Goal: Transaction & Acquisition: Purchase product/service

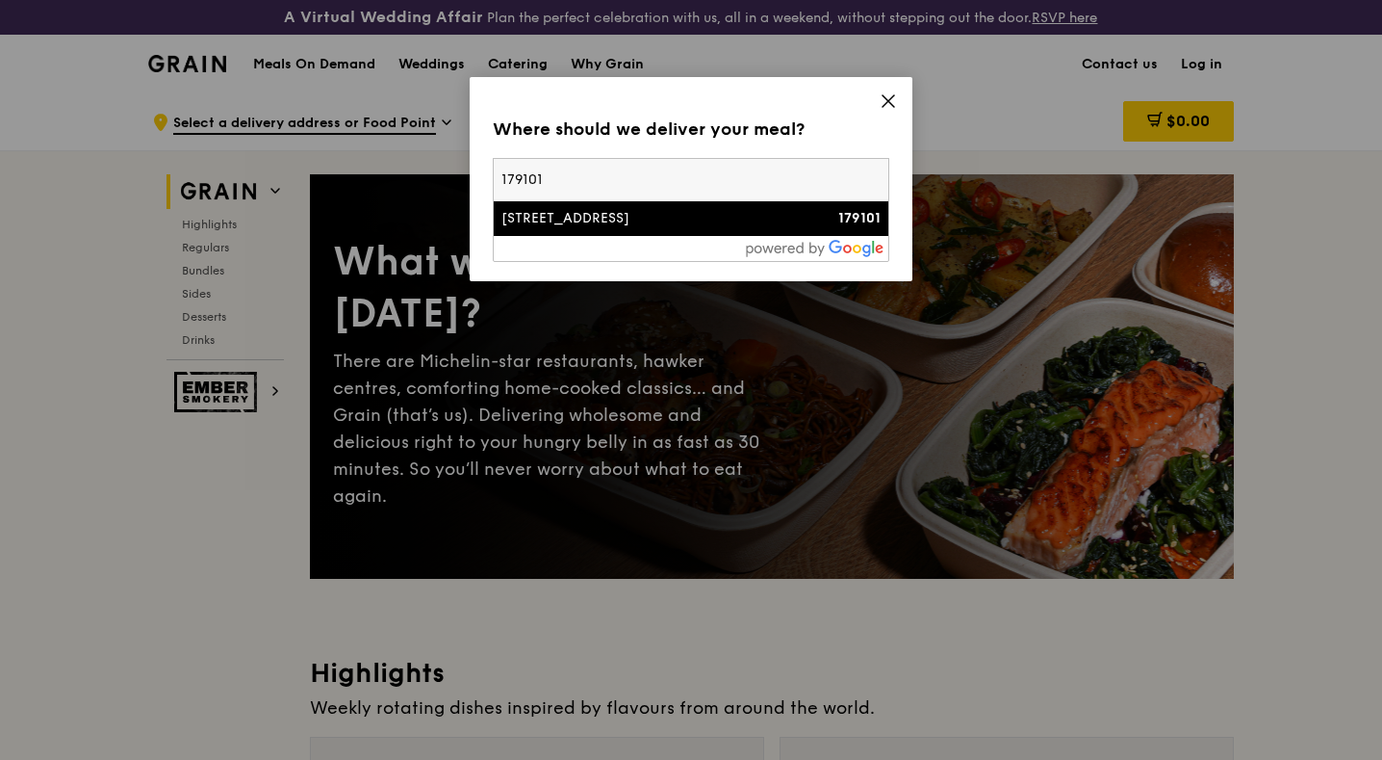
type input "179101"
click at [754, 227] on div "[STREET_ADDRESS]" at bounding box center [644, 218] width 285 height 19
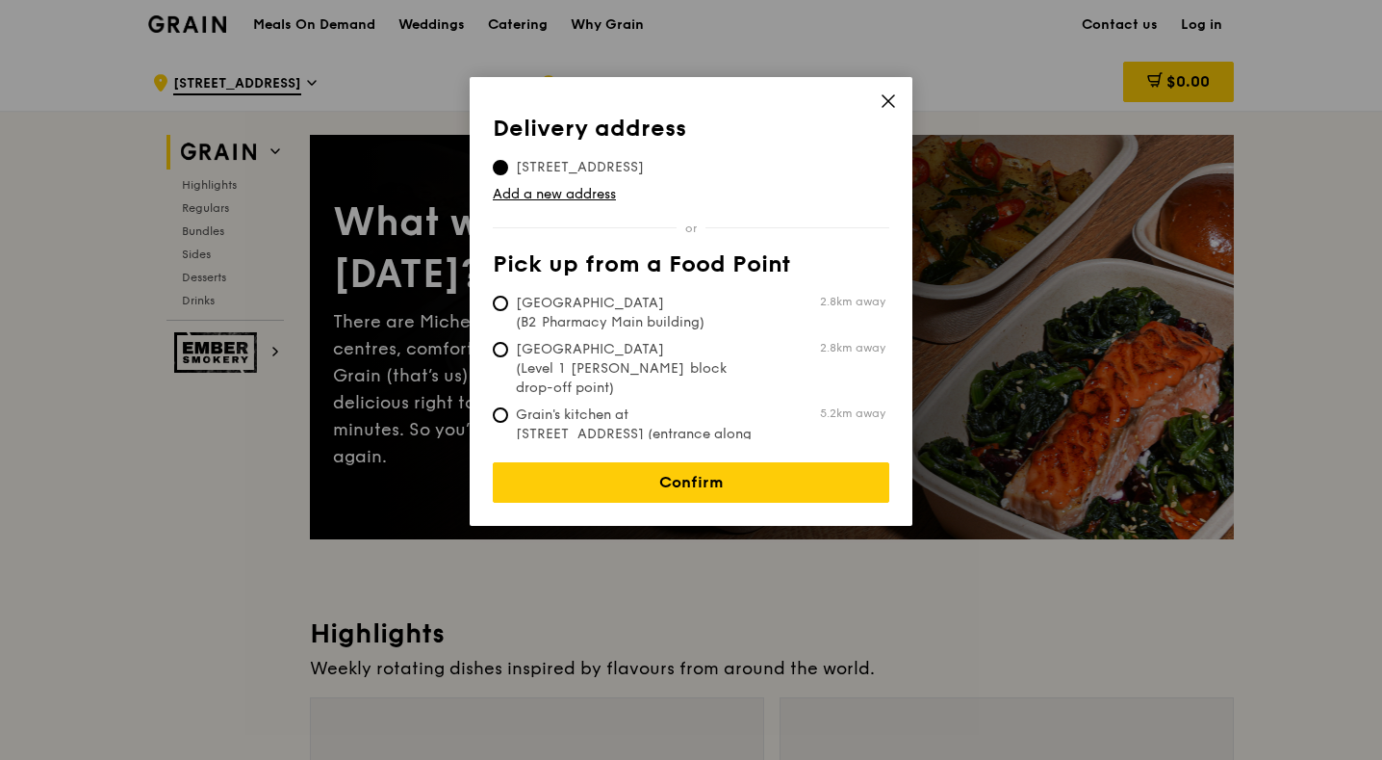
scroll to position [52, 0]
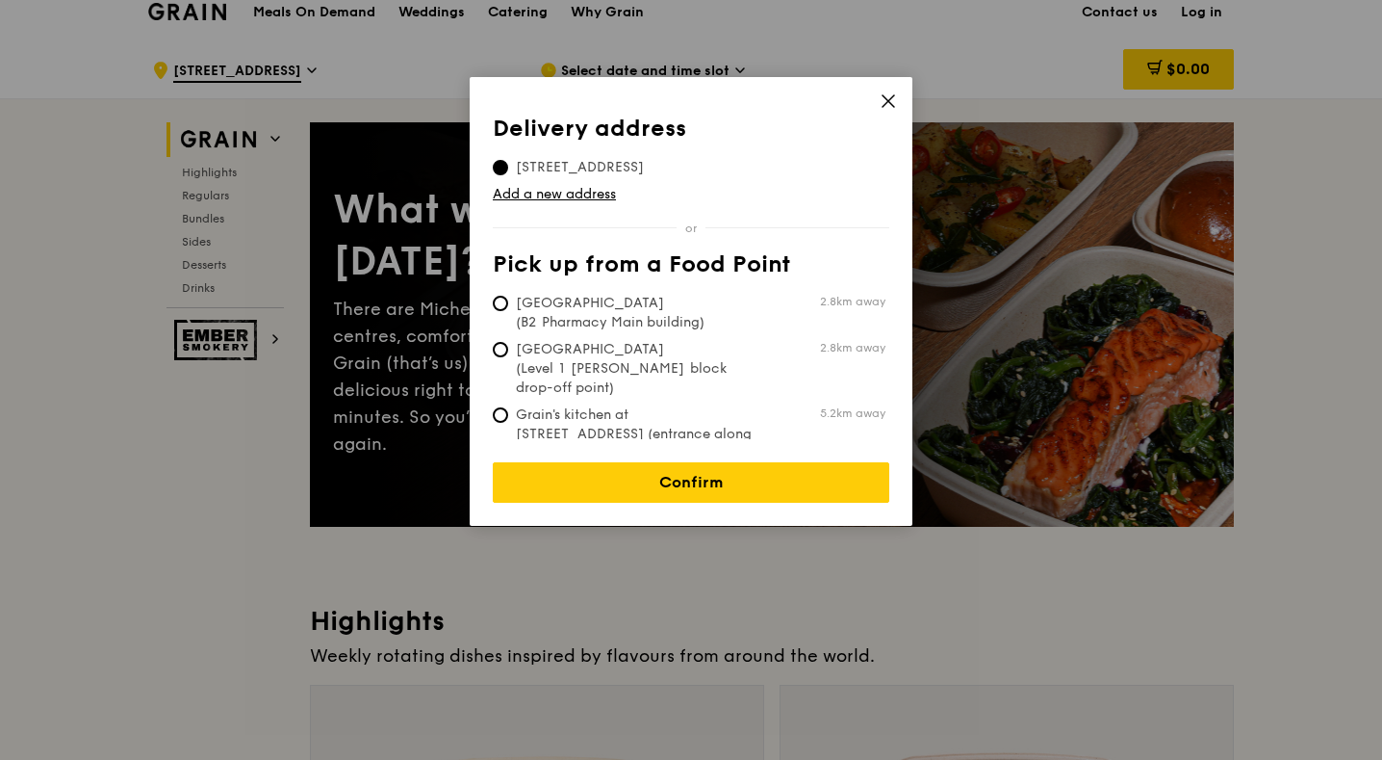
click at [762, 499] on div "Delivery address Pick up from a Food Point Delivery address [STREET_ADDRESS] Ad…" at bounding box center [691, 301] width 443 height 449
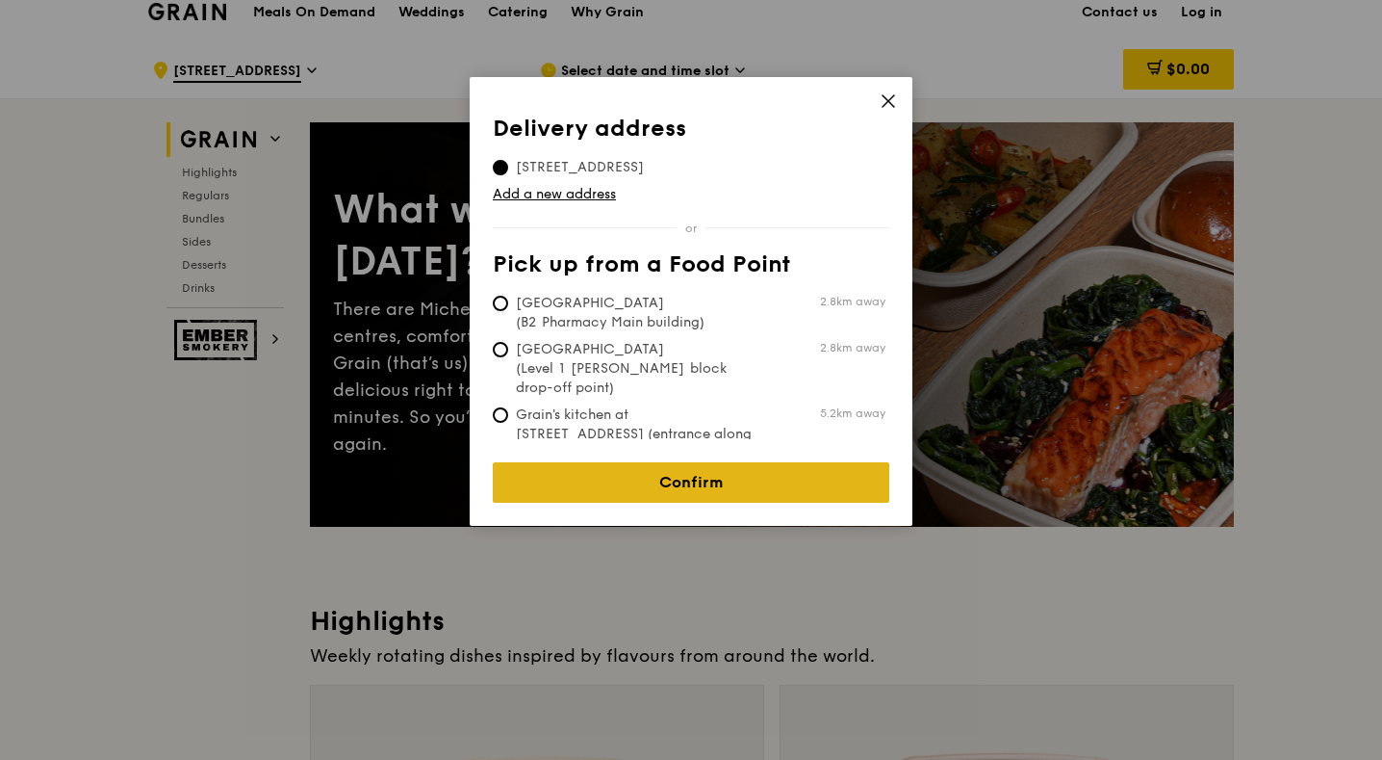
click at [757, 478] on link "Confirm" at bounding box center [691, 482] width 397 height 40
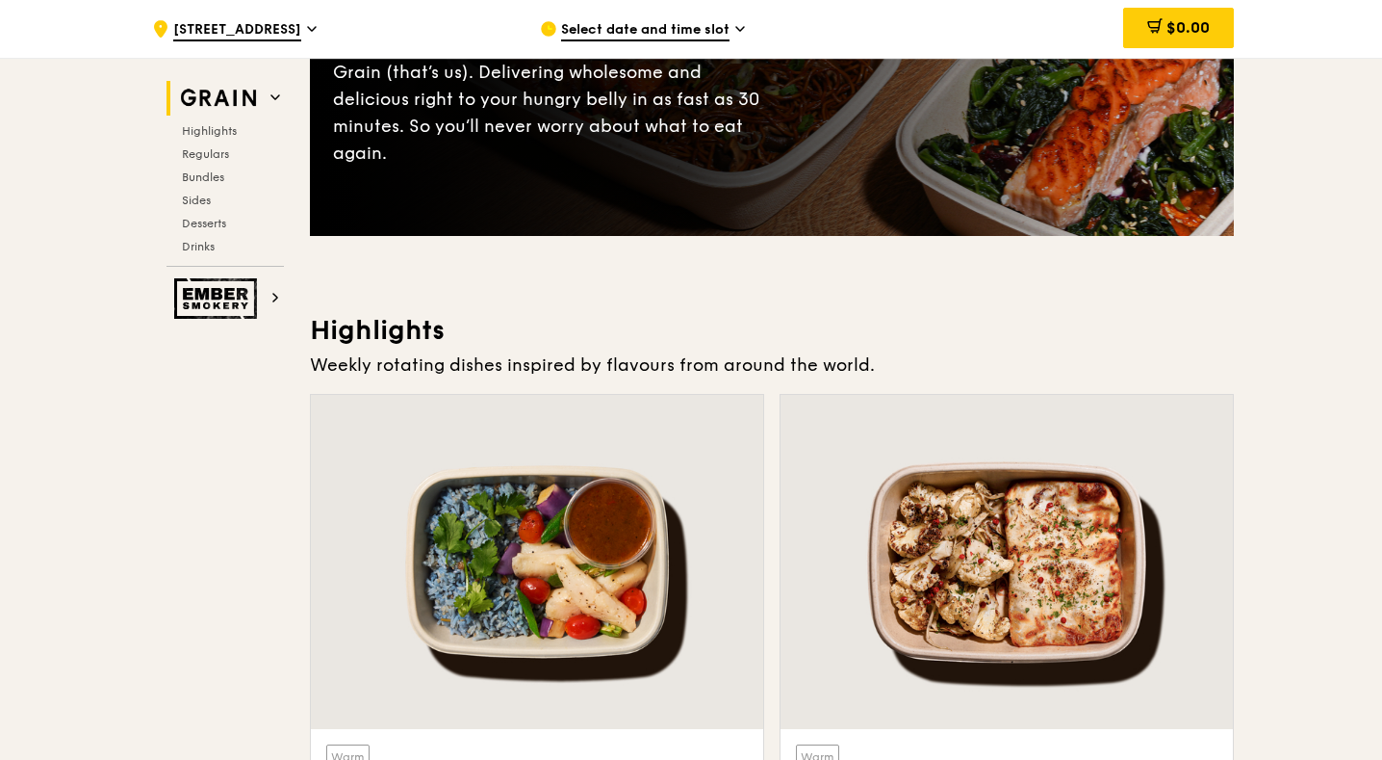
scroll to position [605, 0]
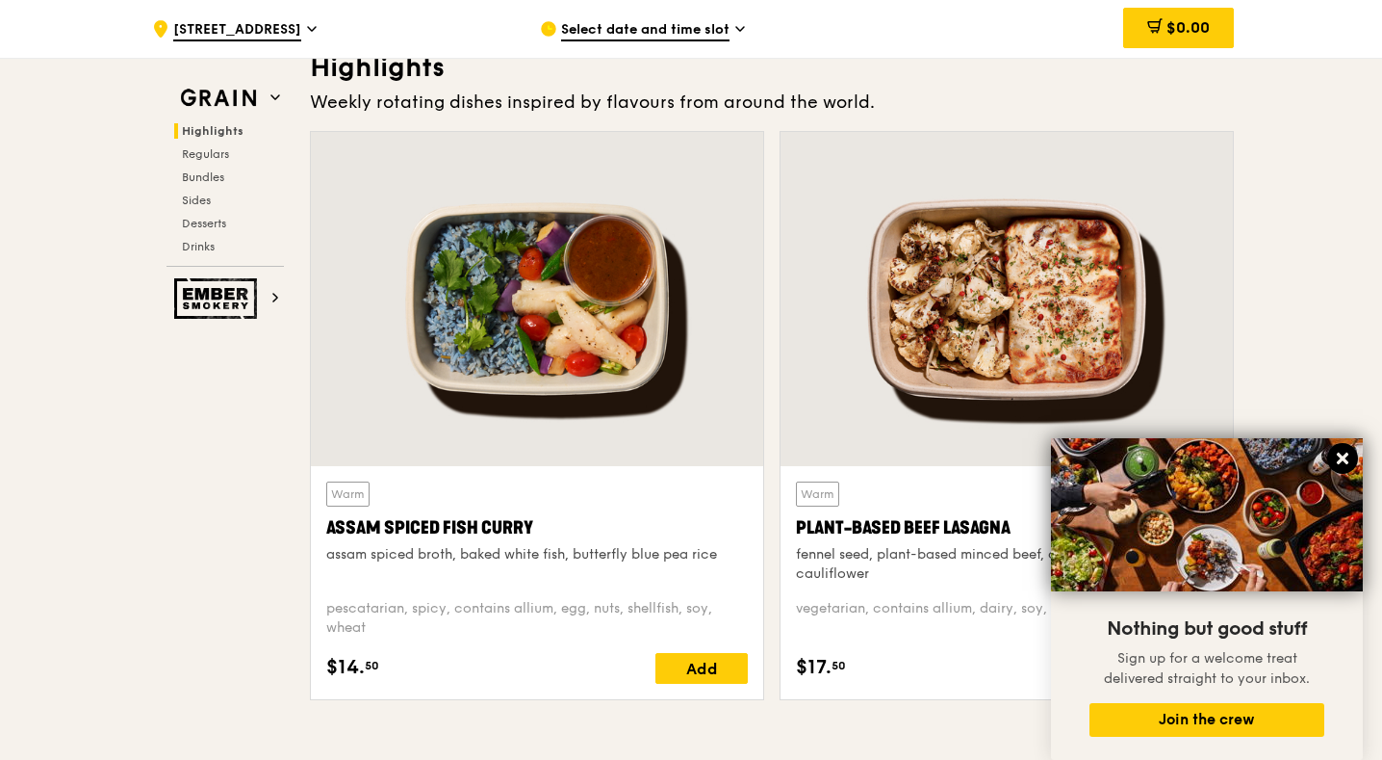
click at [1352, 456] on button at bounding box center [1343, 458] width 31 height 31
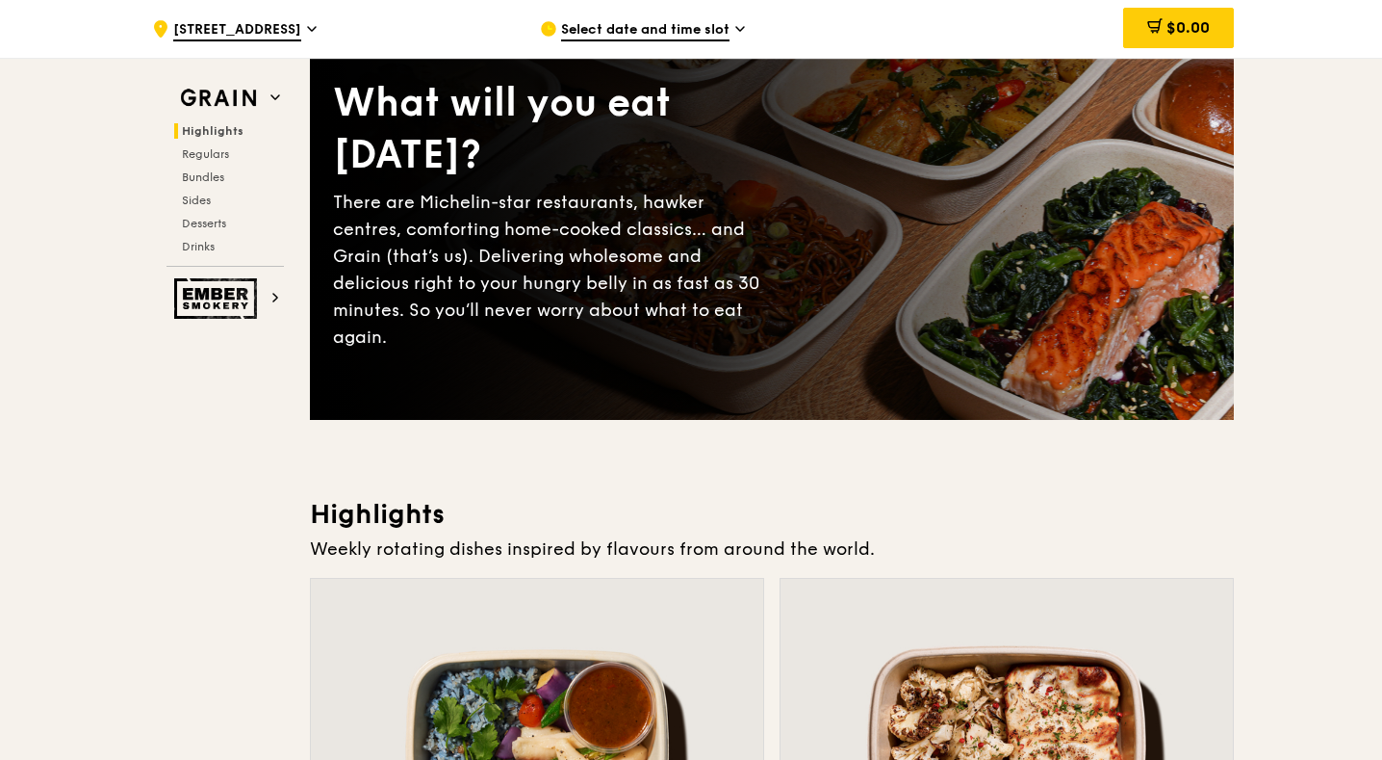
scroll to position [108, 0]
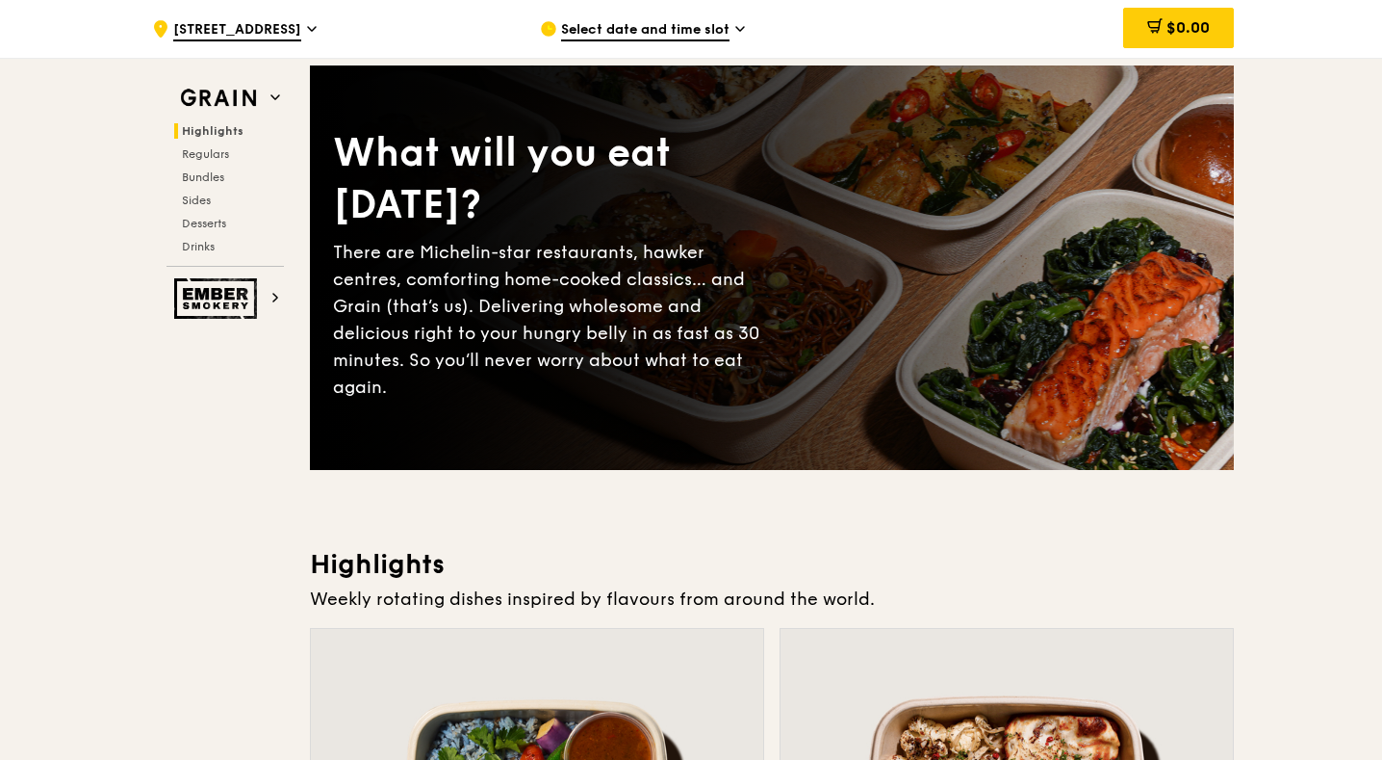
click at [688, 33] on span "Select date and time slot" at bounding box center [645, 30] width 168 height 21
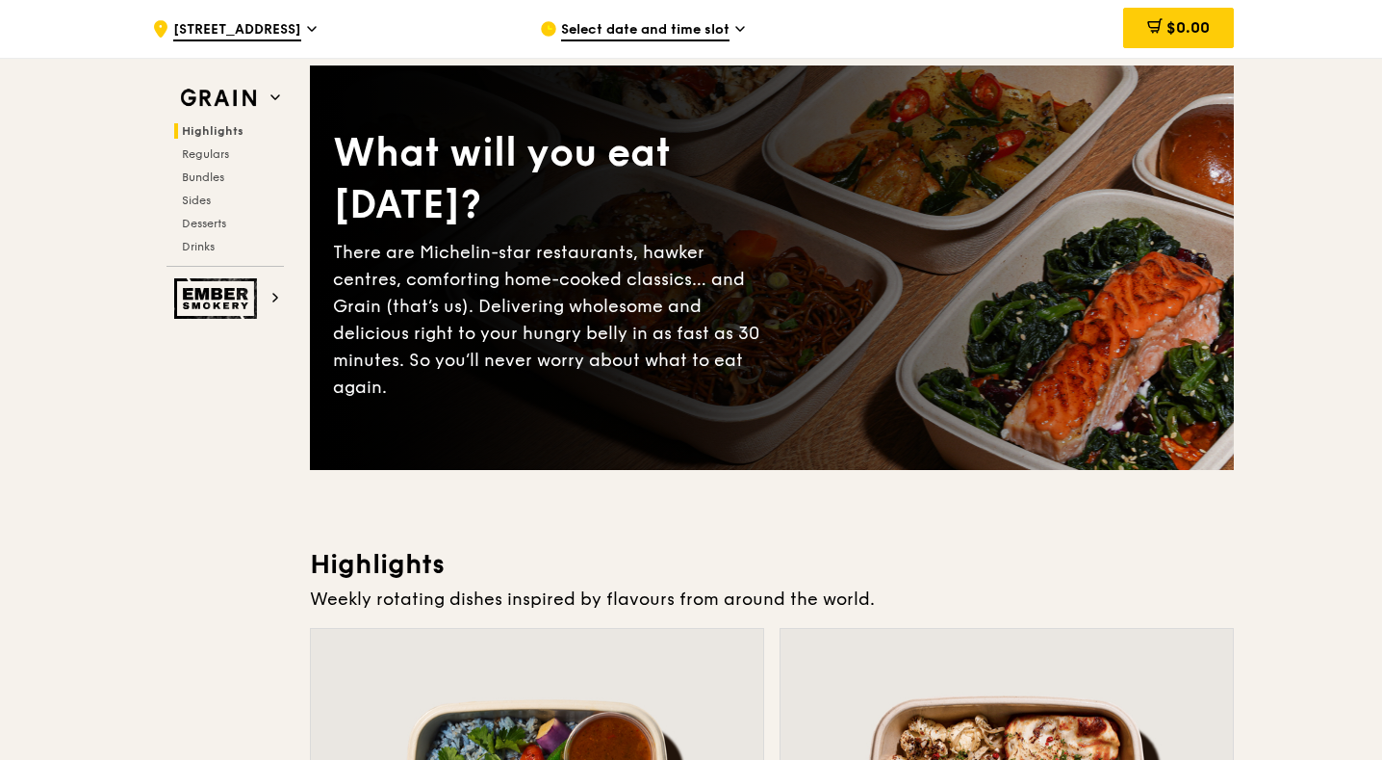
scroll to position [0, 0]
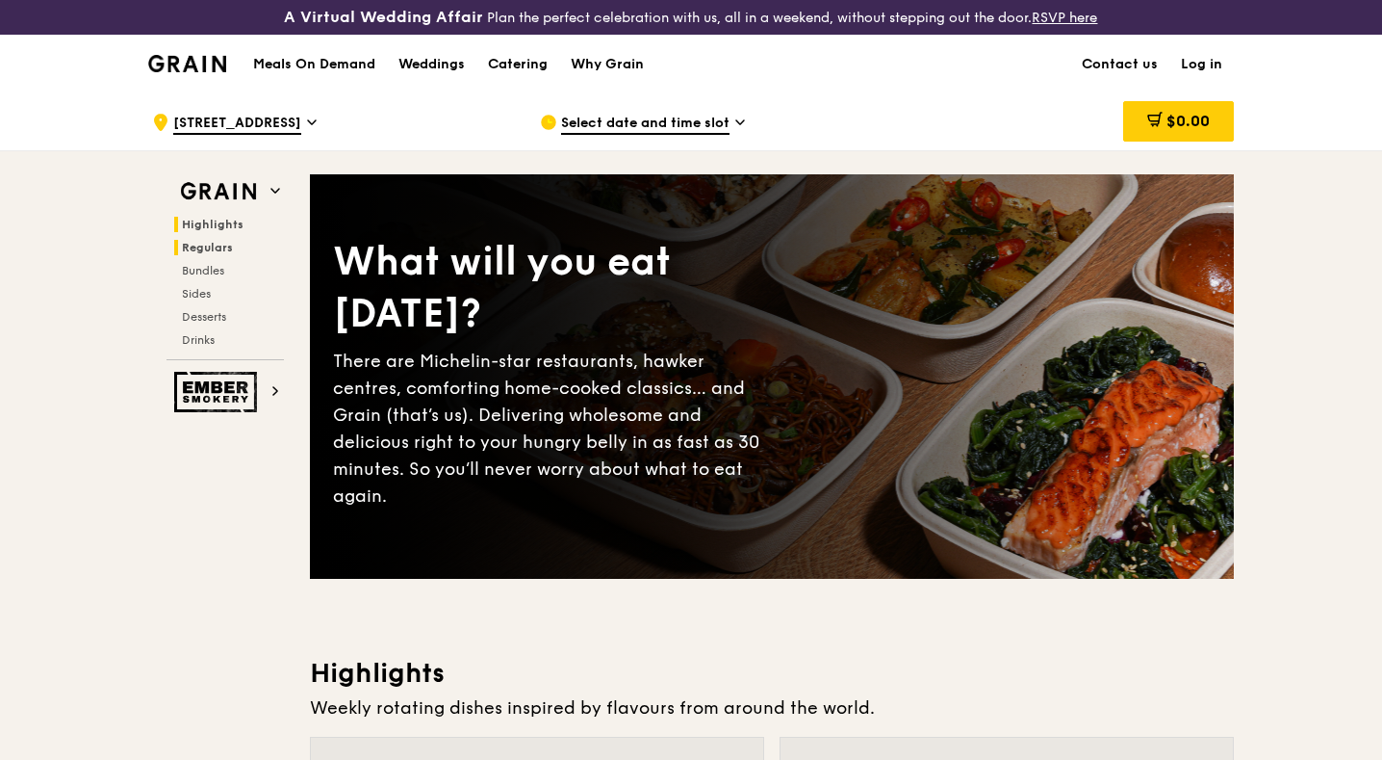
click at [209, 245] on span "Regulars" at bounding box center [207, 247] width 51 height 13
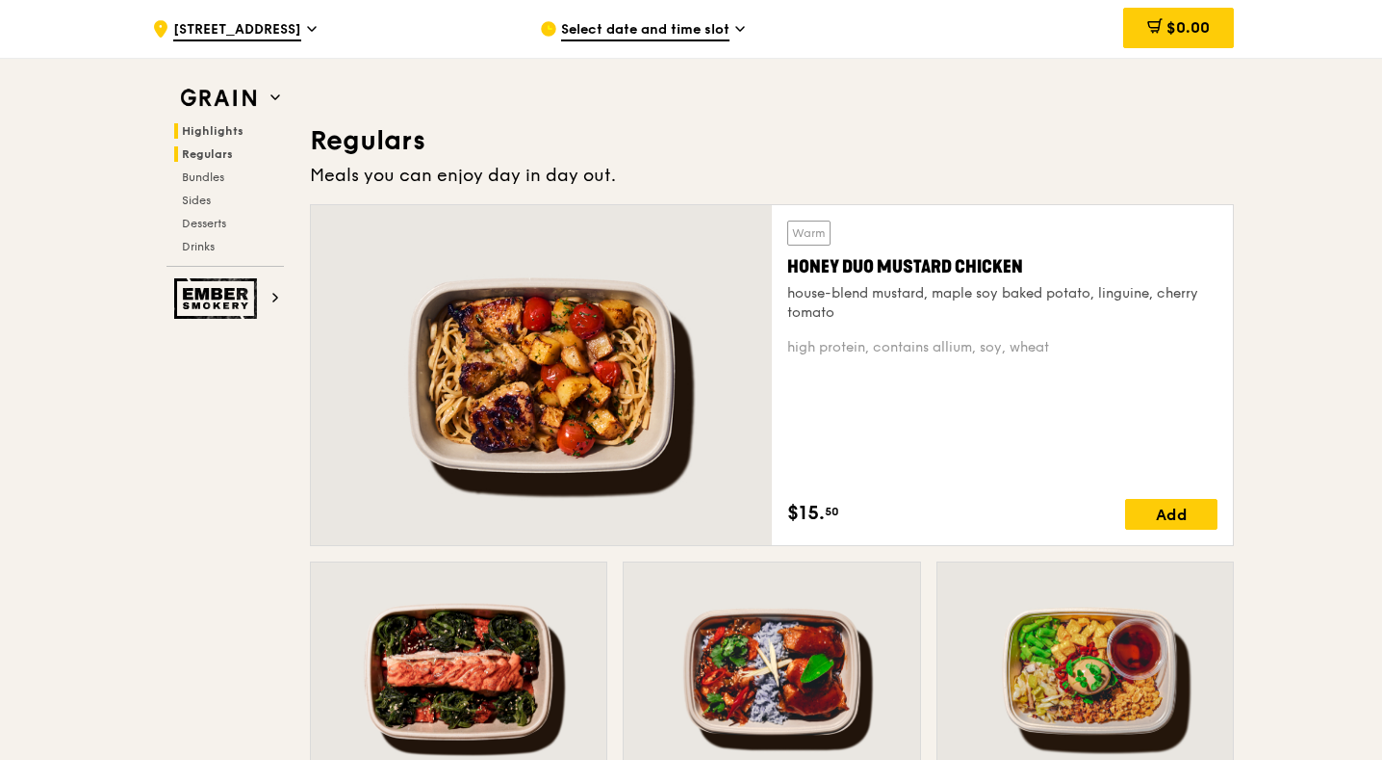
scroll to position [1321, 0]
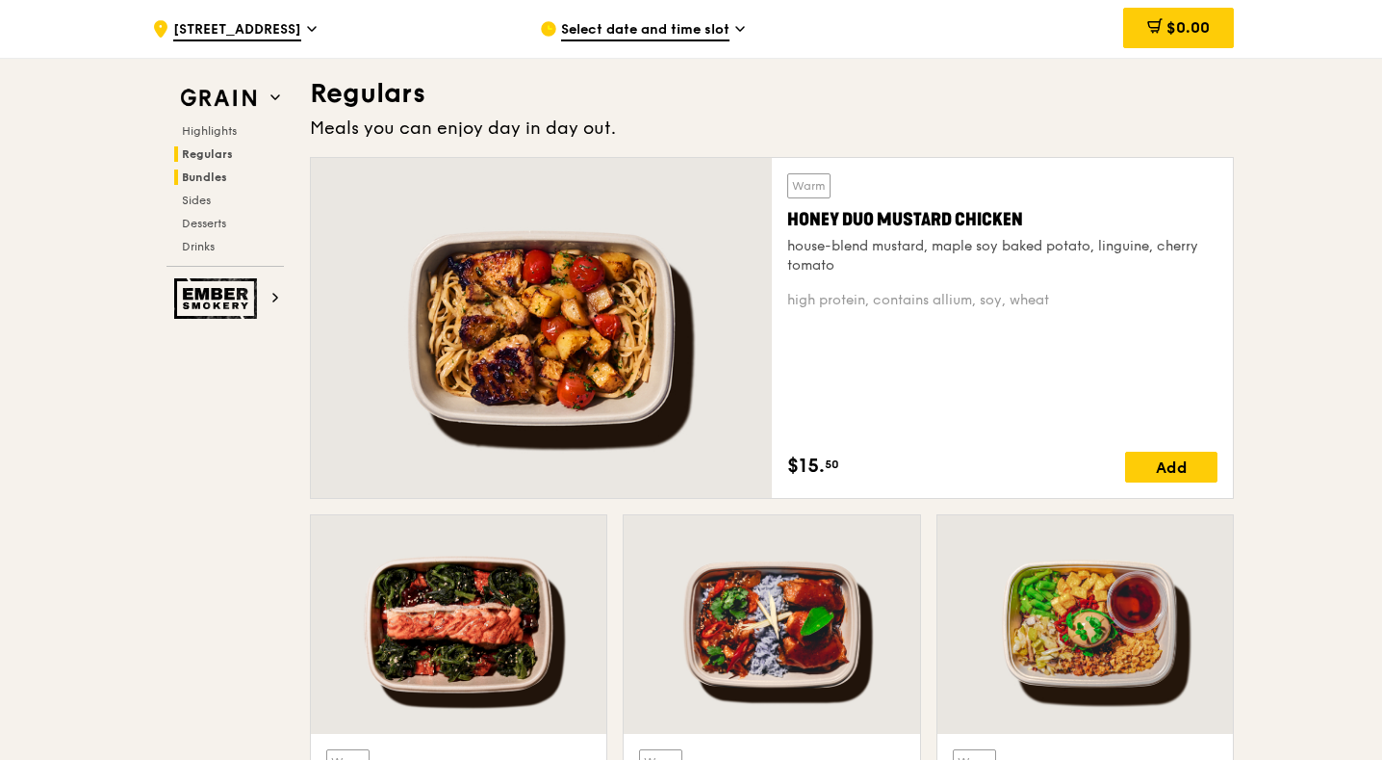
click at [229, 174] on h2 "Bundles" at bounding box center [229, 176] width 110 height 15
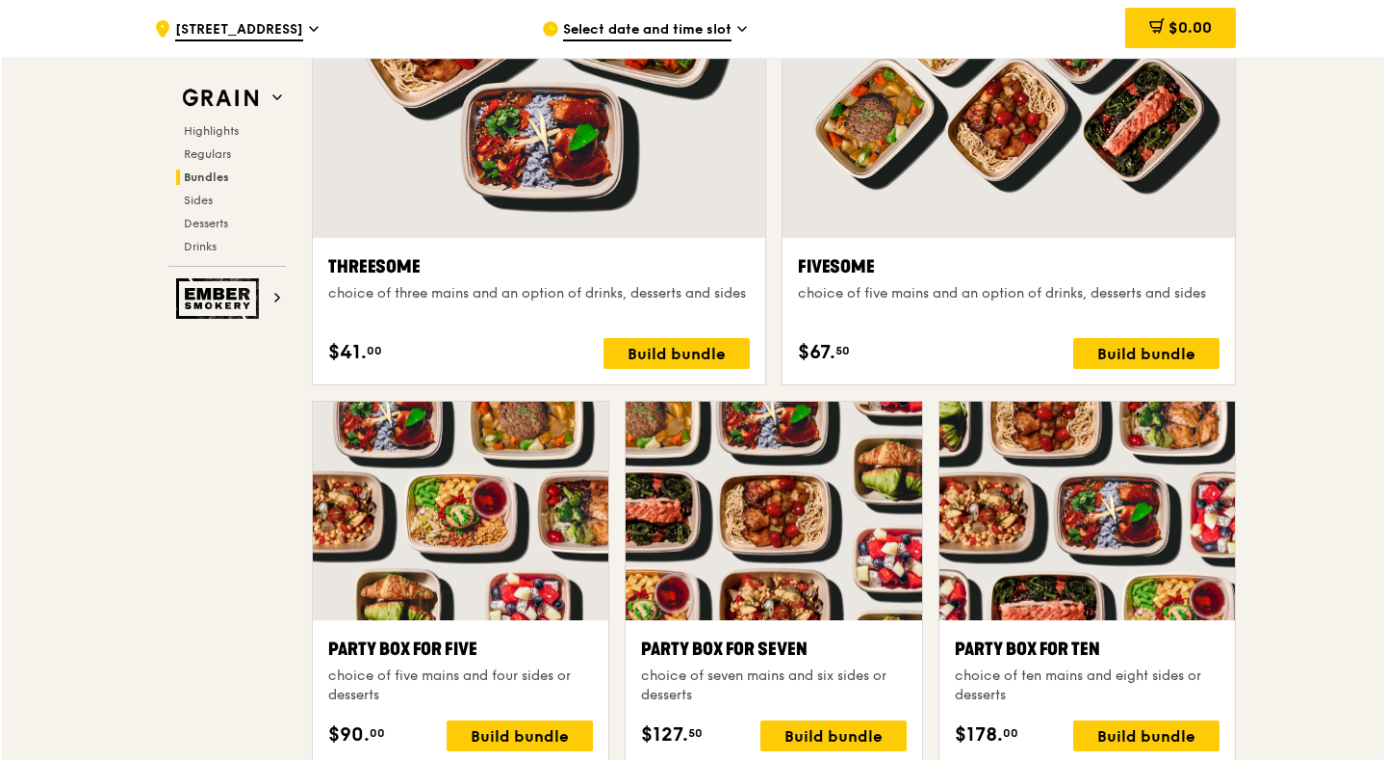
scroll to position [3438, 0]
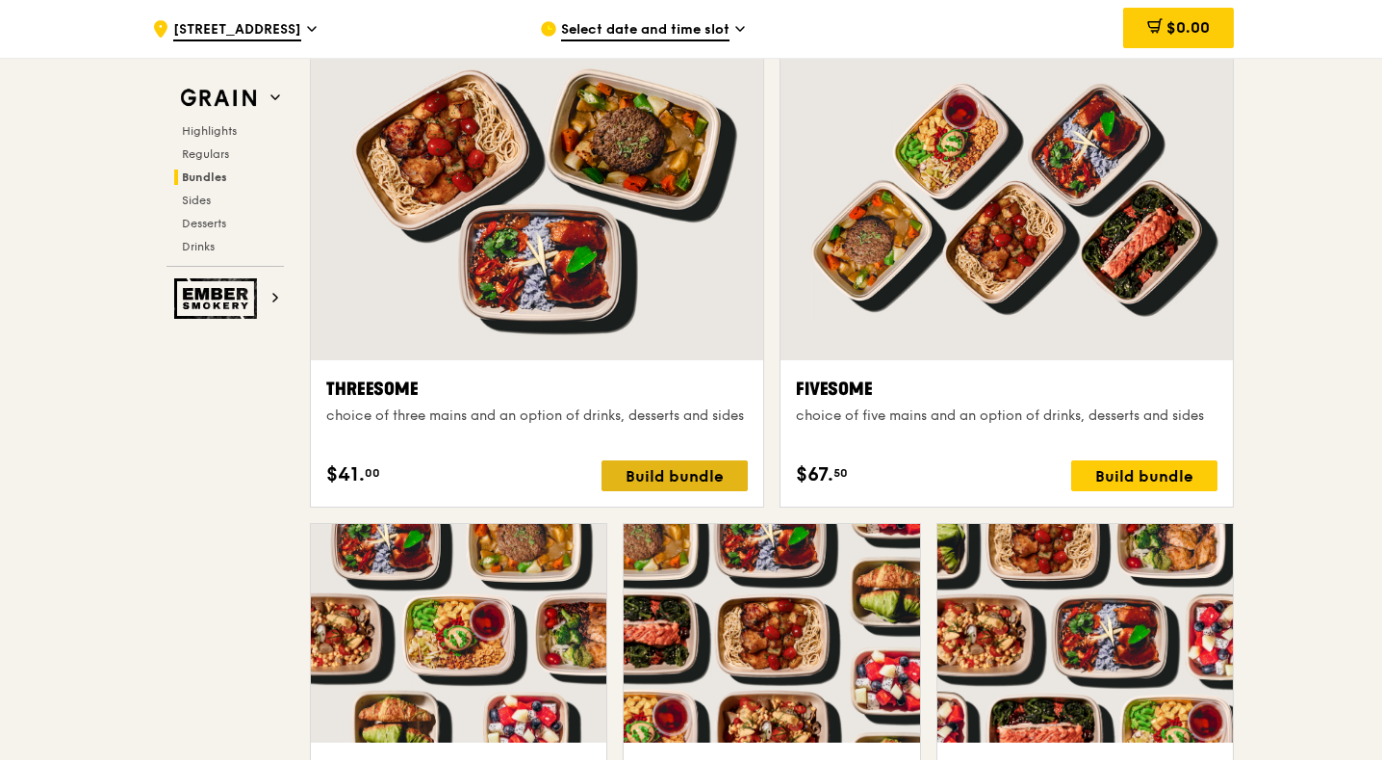
click at [672, 475] on div "Build bundle" at bounding box center [675, 475] width 146 height 31
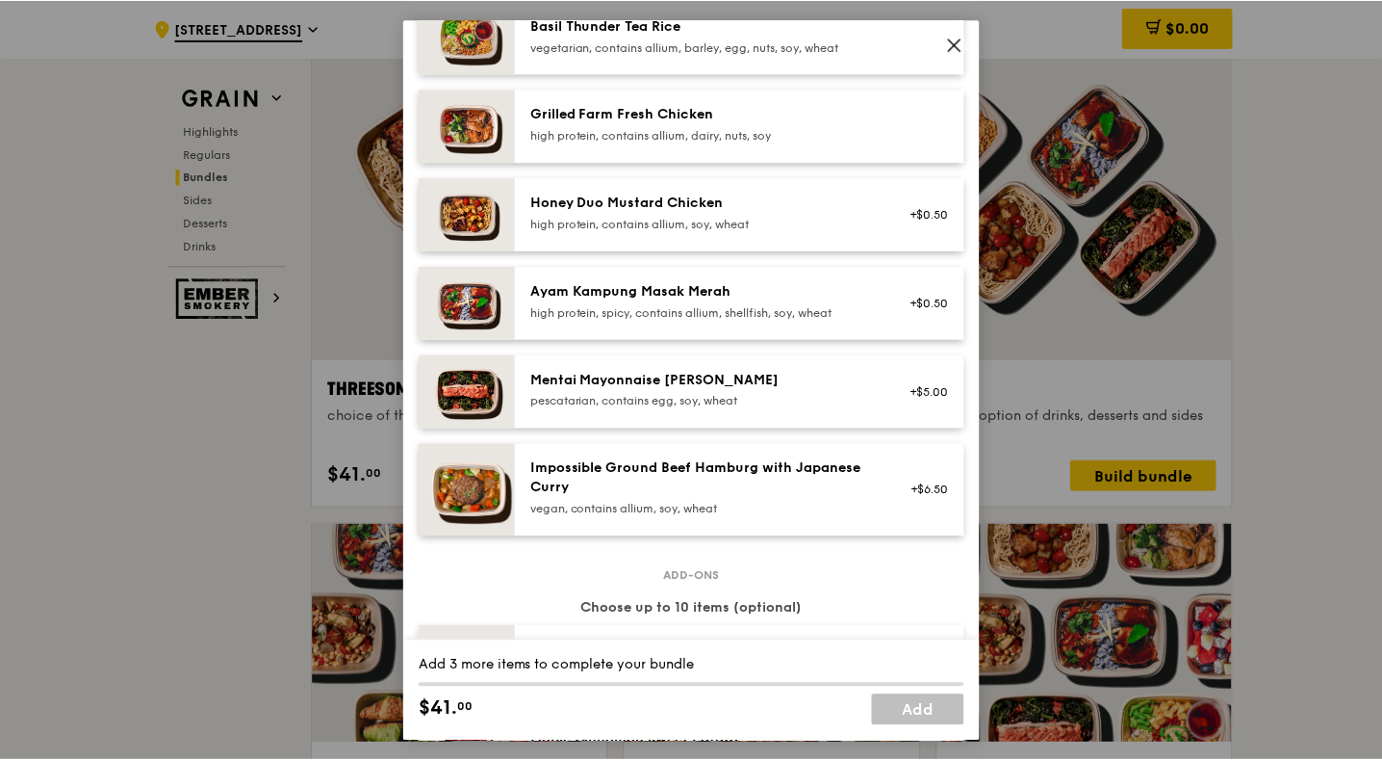
scroll to position [475, 0]
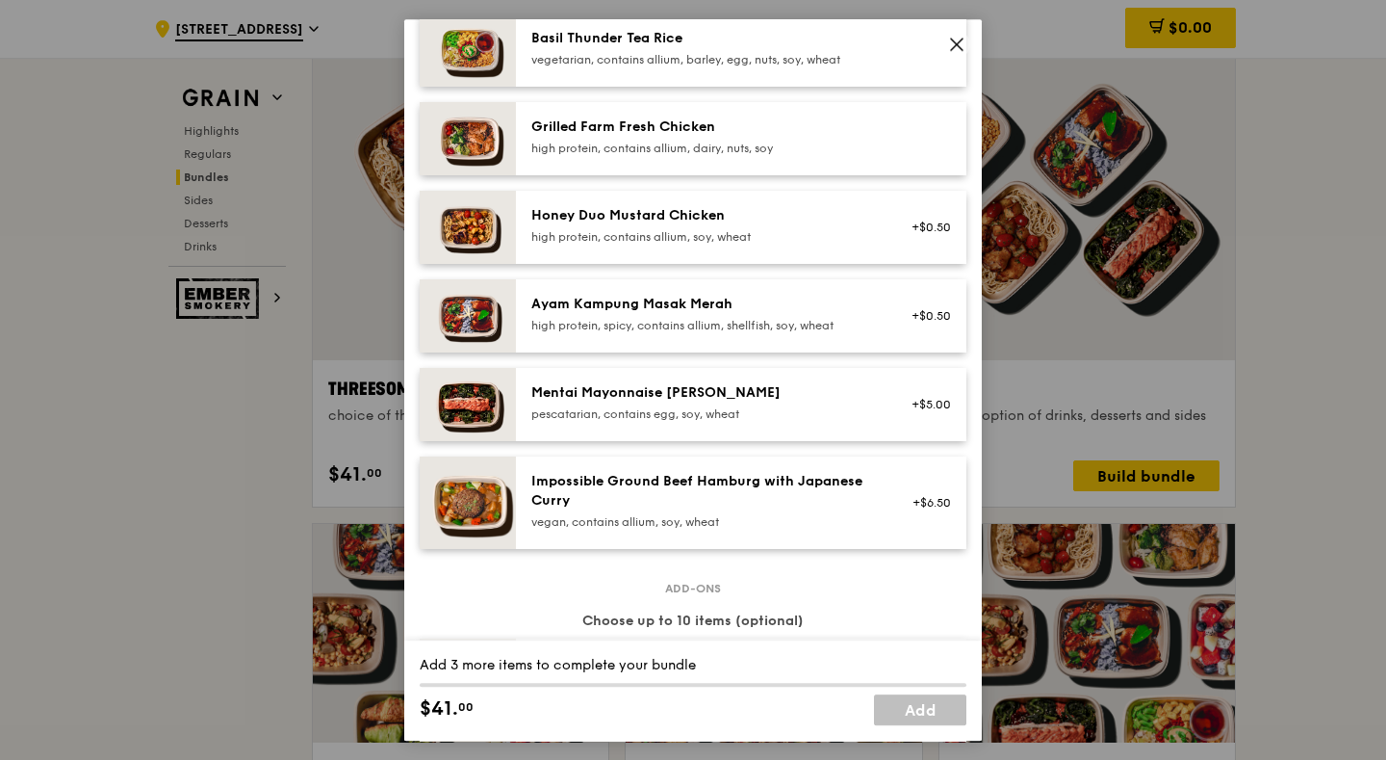
click at [484, 235] on img at bounding box center [468, 227] width 96 height 73
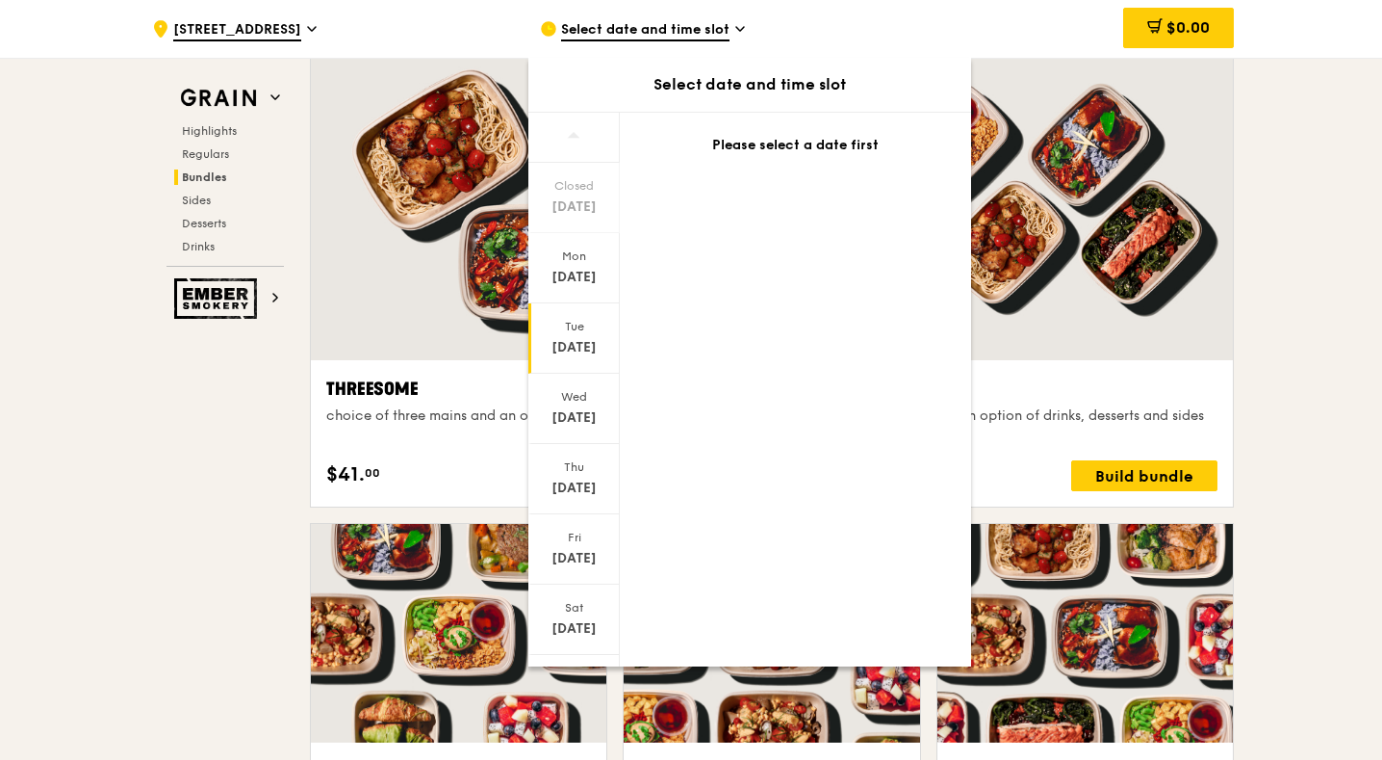
scroll to position [38, 0]
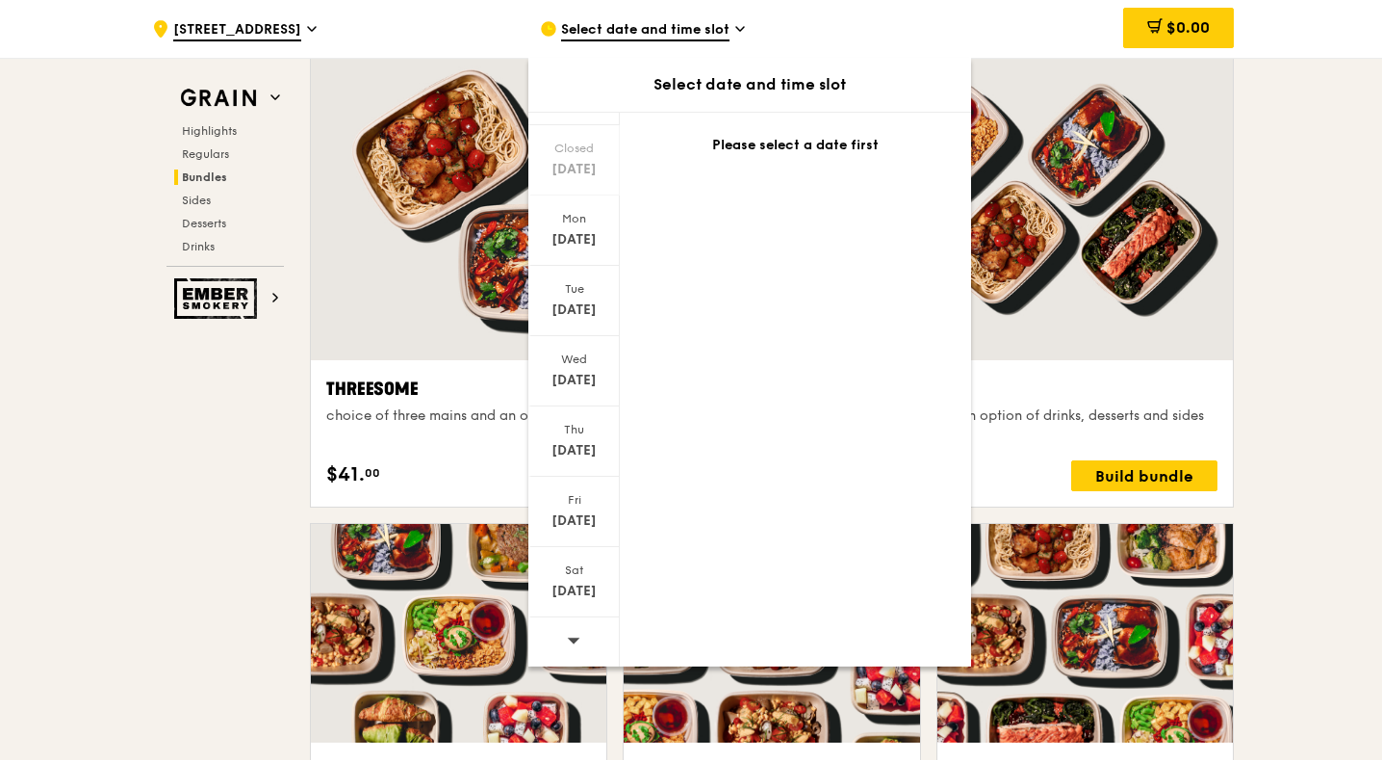
click at [1315, 300] on div ".cls-1 { fill: none; stroke: #fff; stroke-linecap: round; stroke-linejoin: roun…" at bounding box center [691, 729] width 1382 height 8148
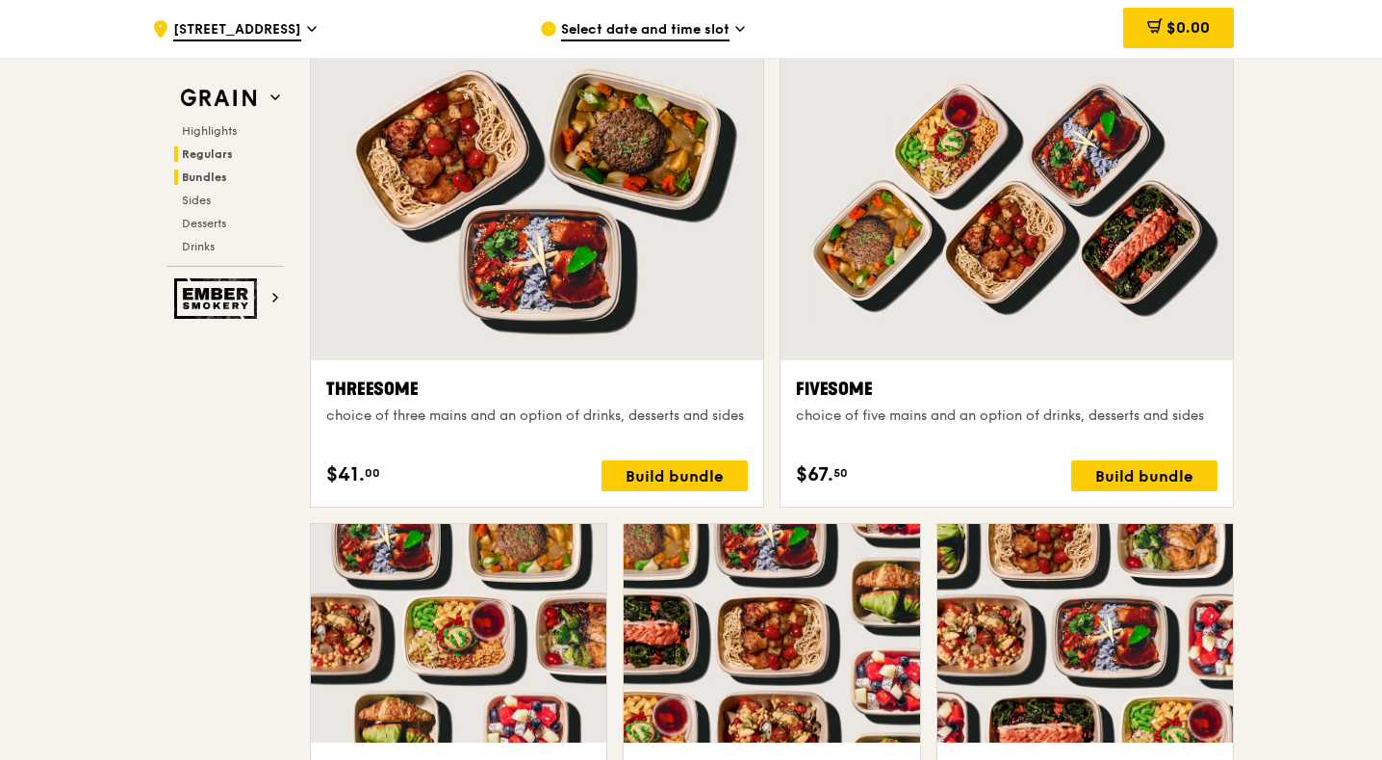
click at [195, 151] on span "Regulars" at bounding box center [207, 153] width 51 height 13
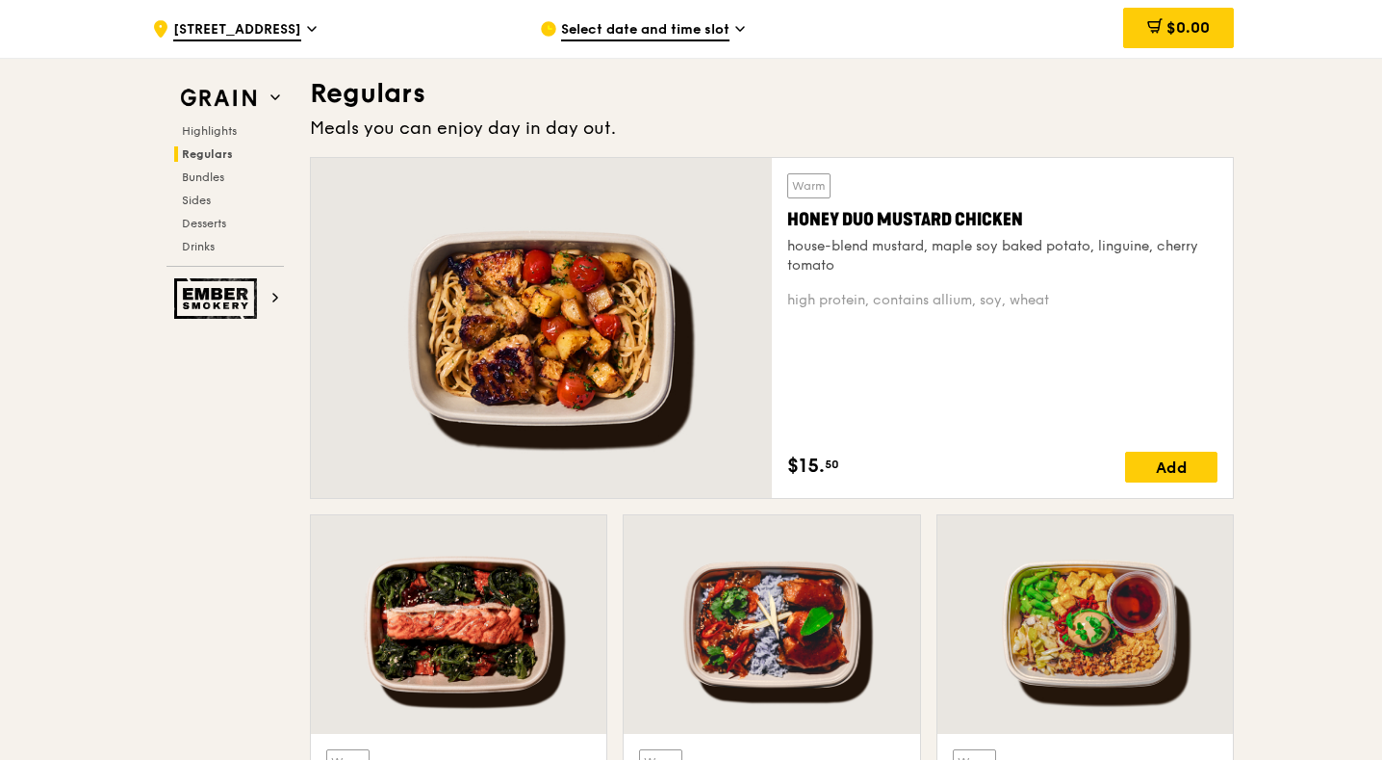
scroll to position [1320, 0]
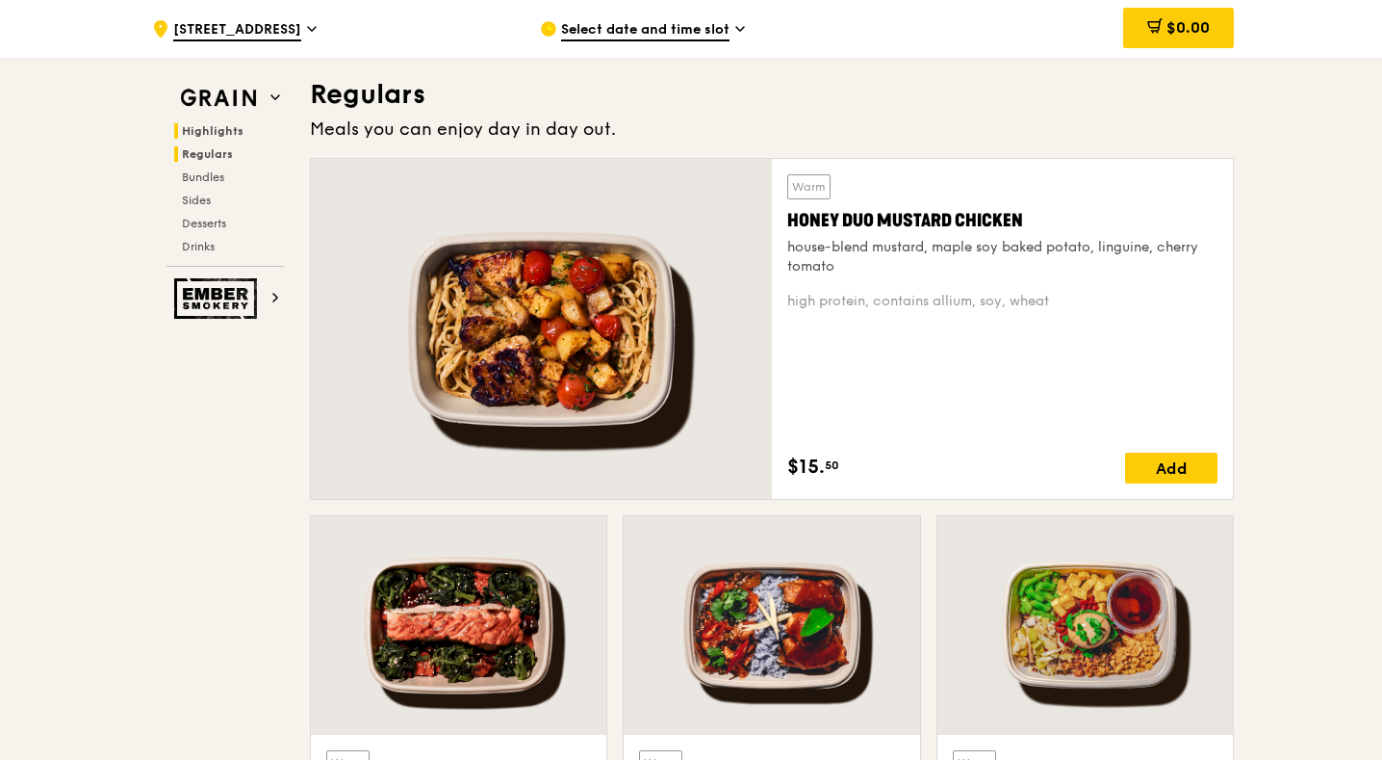
click at [211, 130] on span "Highlights" at bounding box center [213, 130] width 62 height 13
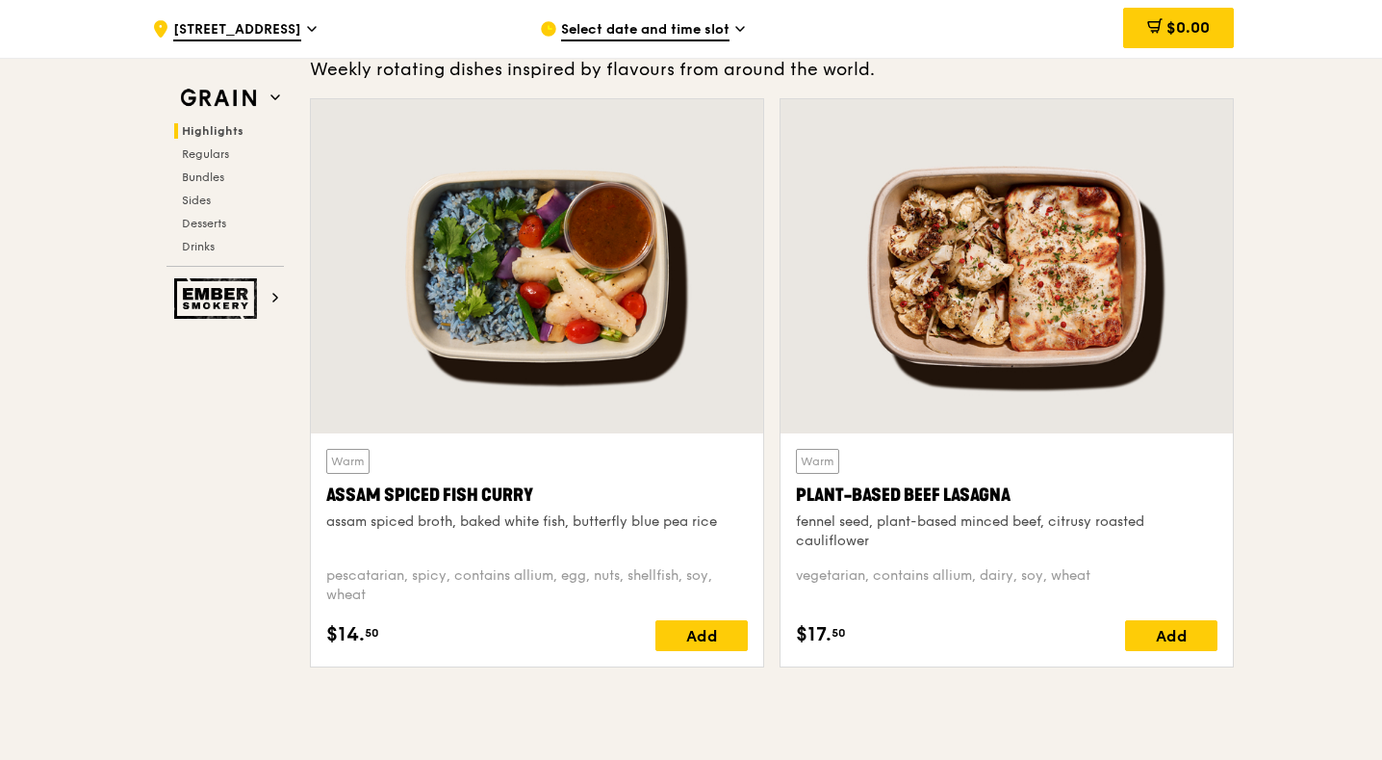
scroll to position [578, 0]
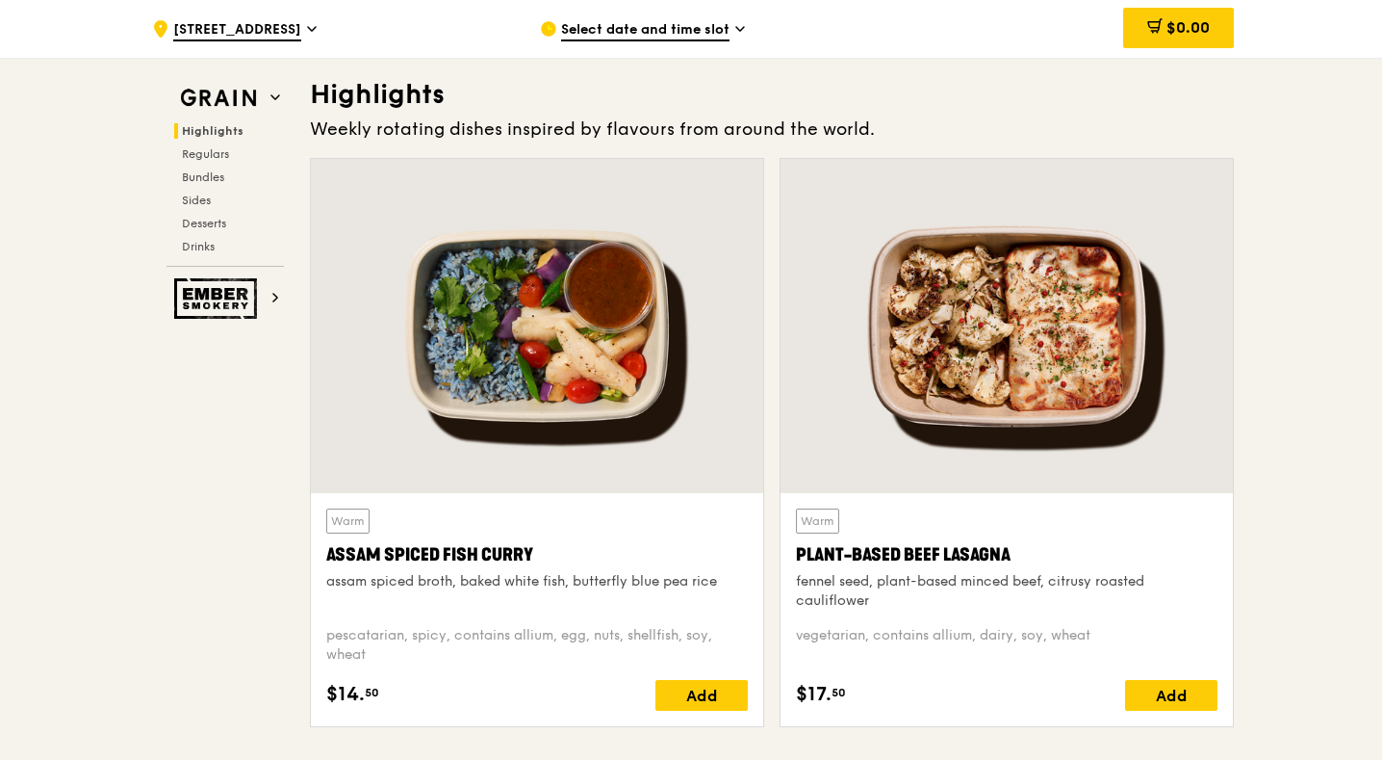
click at [351, 518] on div "Warm" at bounding box center [347, 520] width 43 height 25
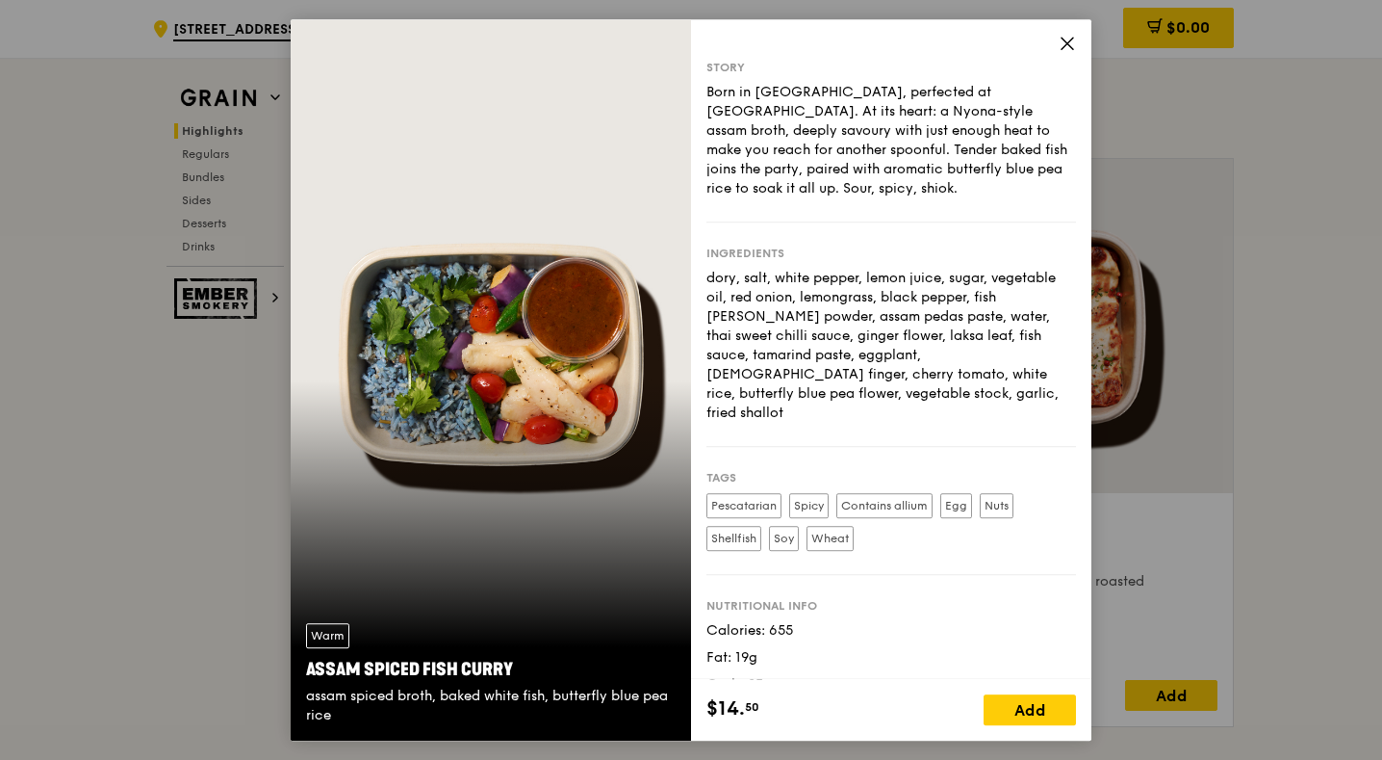
scroll to position [38, 0]
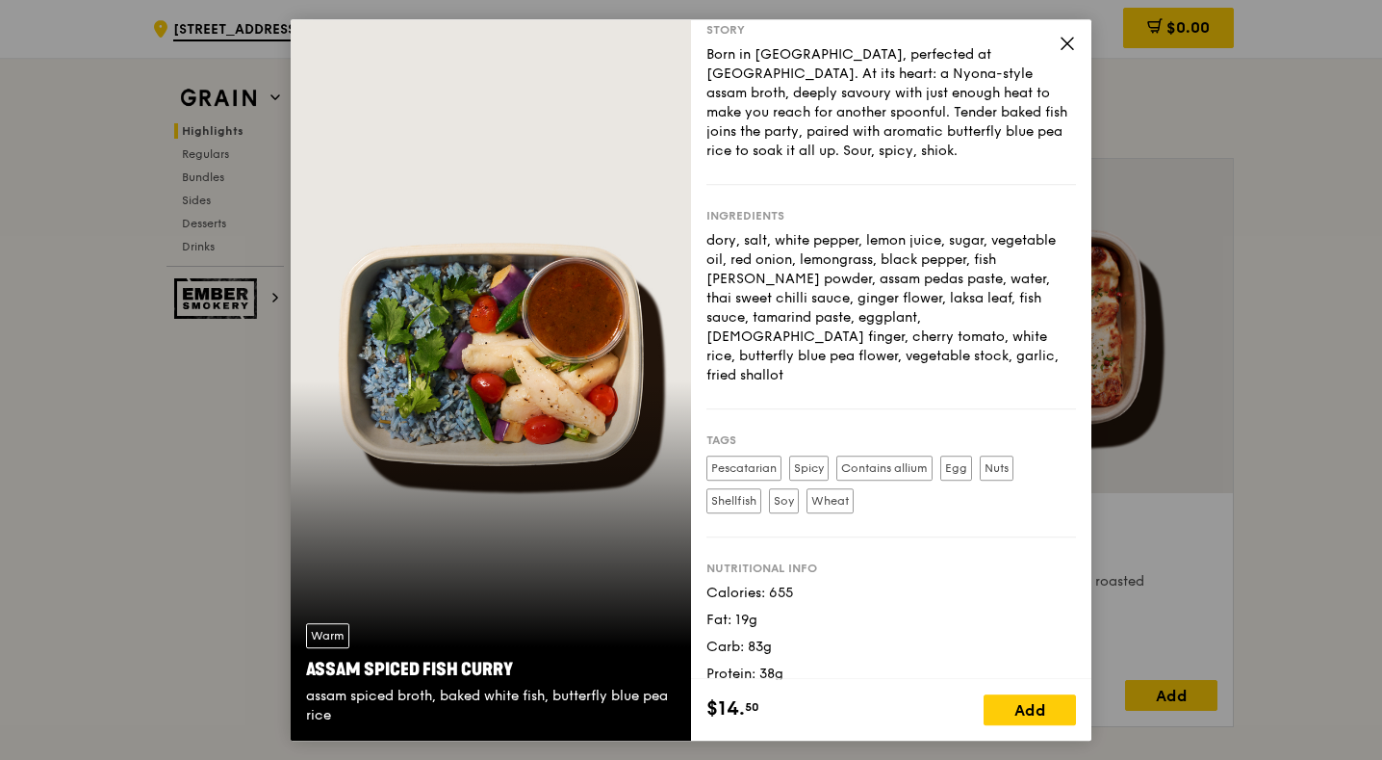
click at [1064, 37] on icon at bounding box center [1067, 43] width 17 height 17
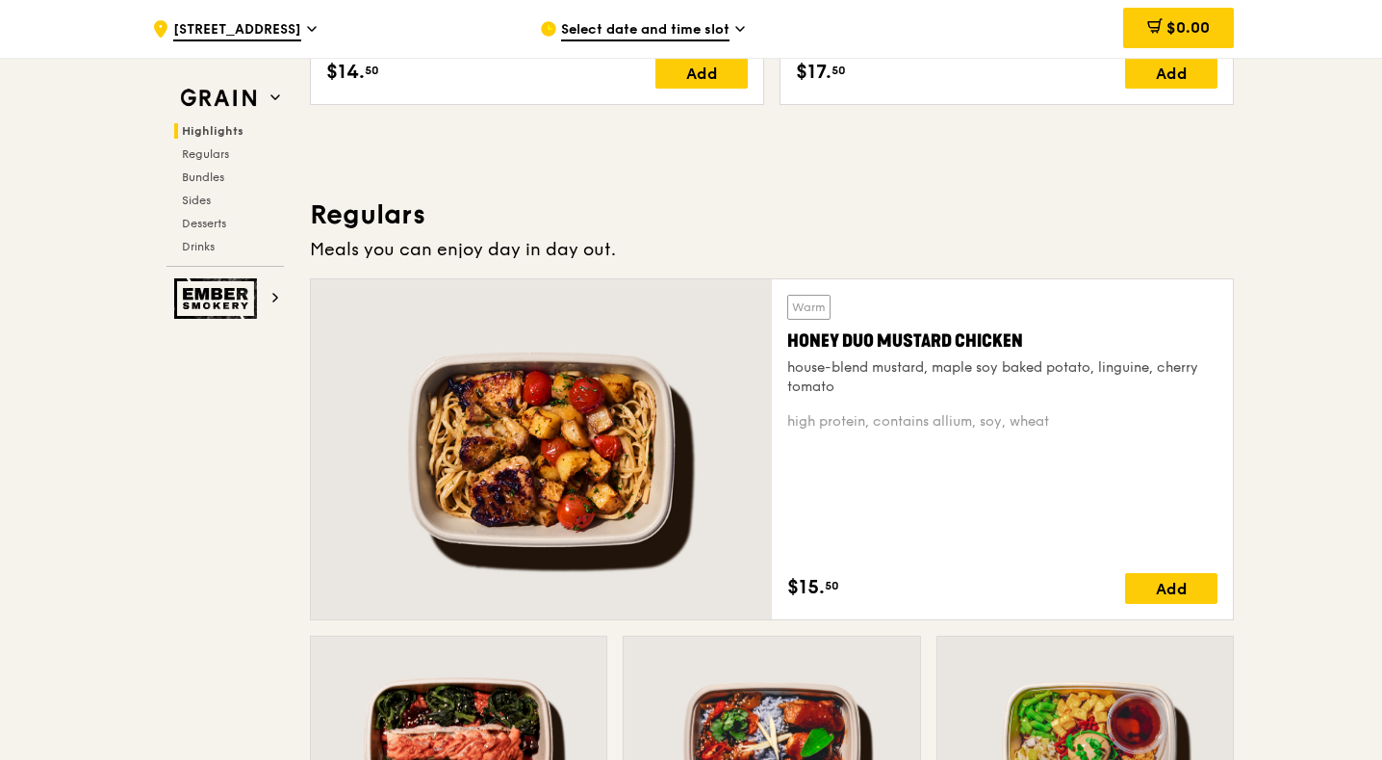
scroll to position [1268, 0]
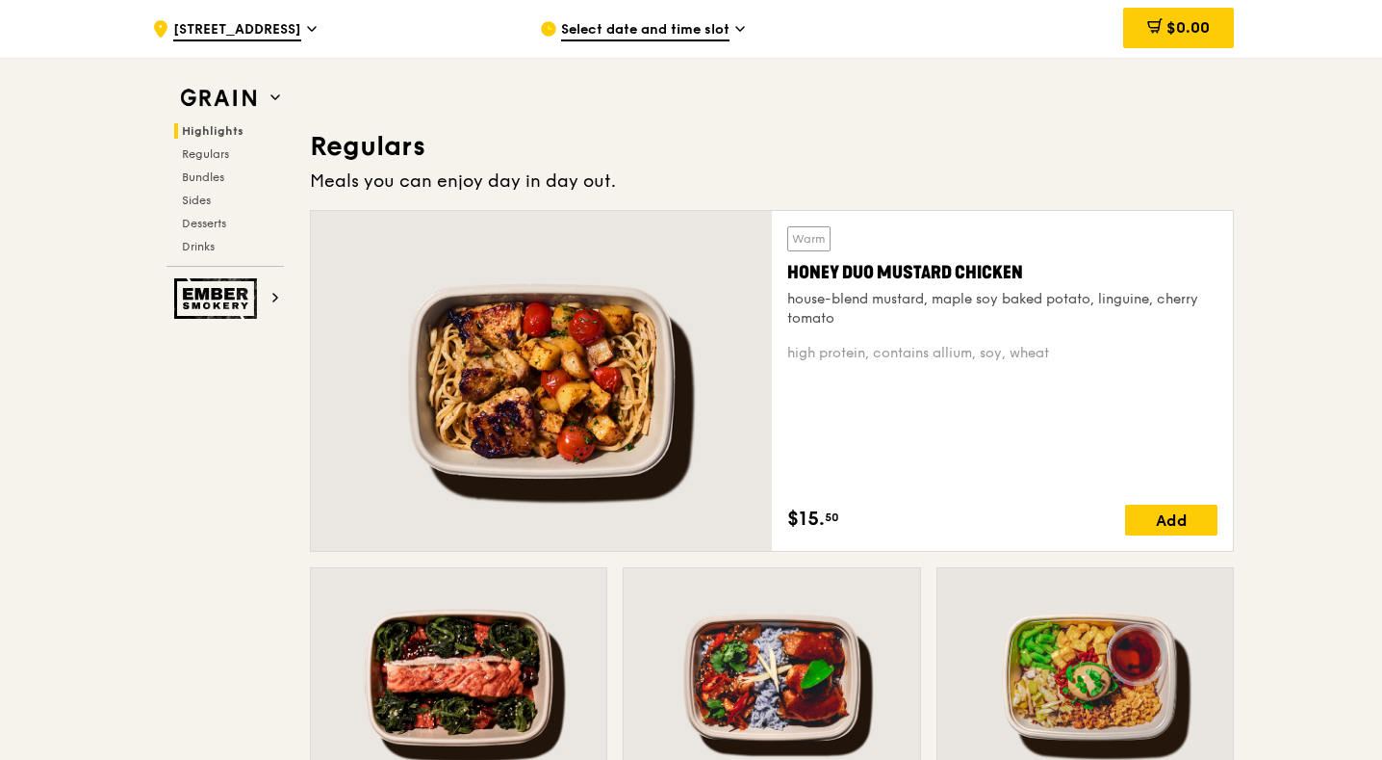
click at [966, 271] on div "Honey Duo Mustard Chicken" at bounding box center [1003, 272] width 430 height 27
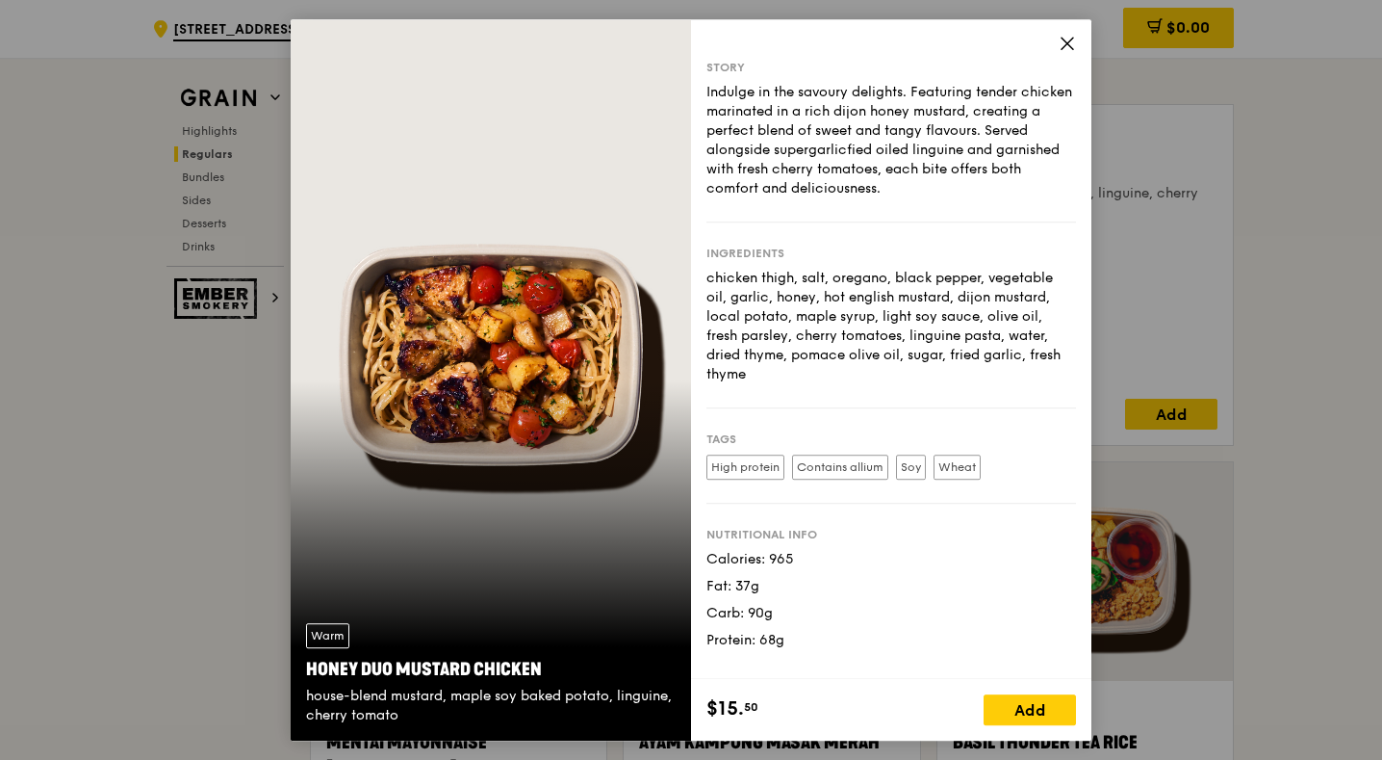
scroll to position [1375, 0]
click at [1079, 44] on div "Story Indulge in the savoury delights. Featuring tender chicken marinated in a …" at bounding box center [891, 349] width 400 height 660
click at [1063, 39] on icon at bounding box center [1068, 44] width 12 height 12
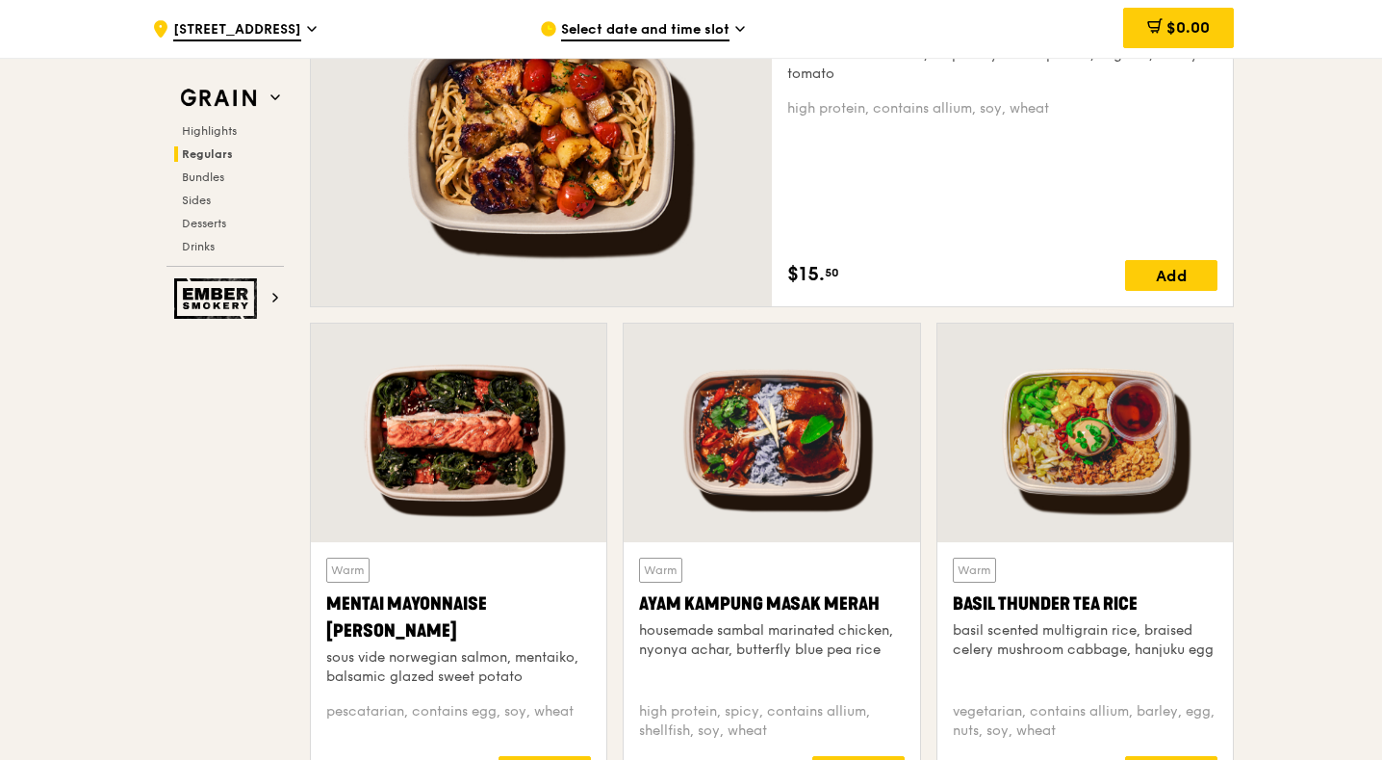
scroll to position [1614, 0]
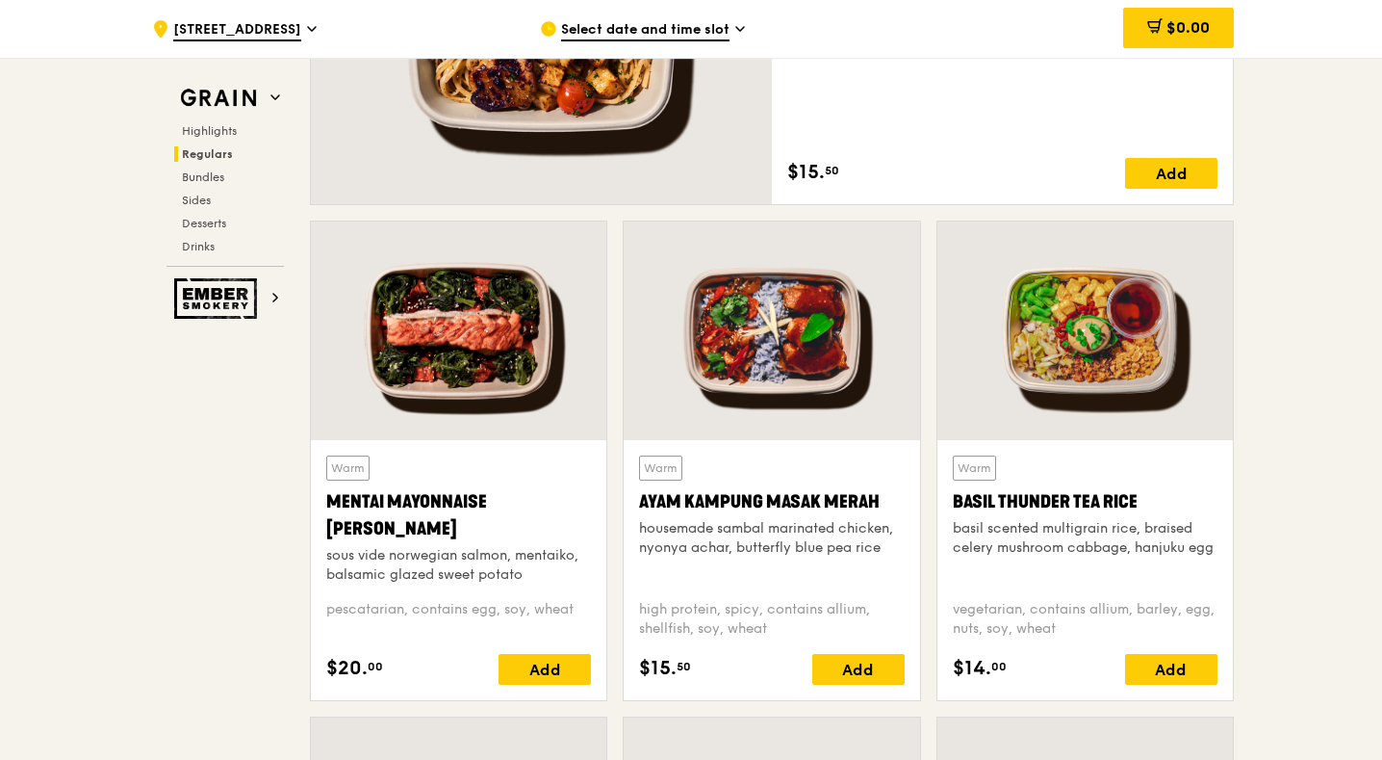
click at [1055, 510] on div "Basil Thunder Tea Rice" at bounding box center [1085, 501] width 265 height 27
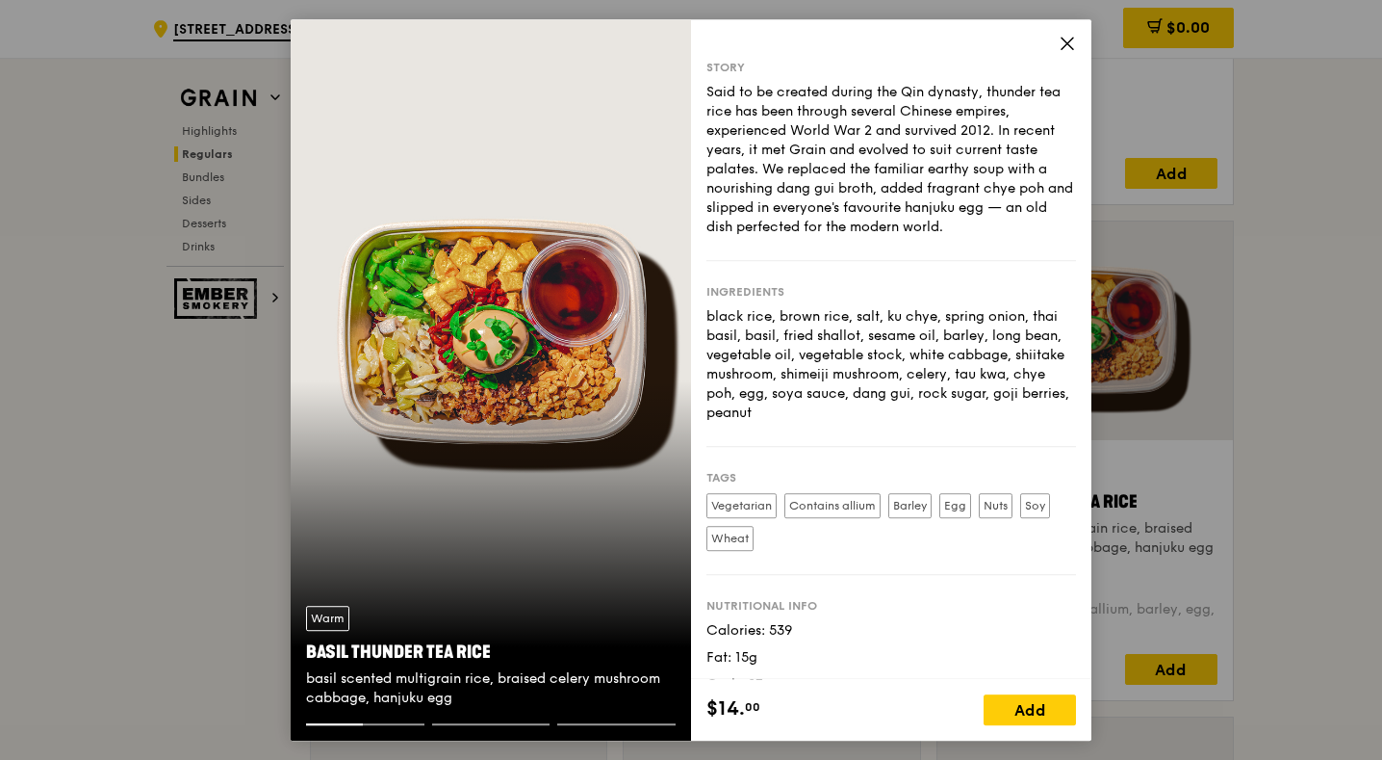
scroll to position [57, 0]
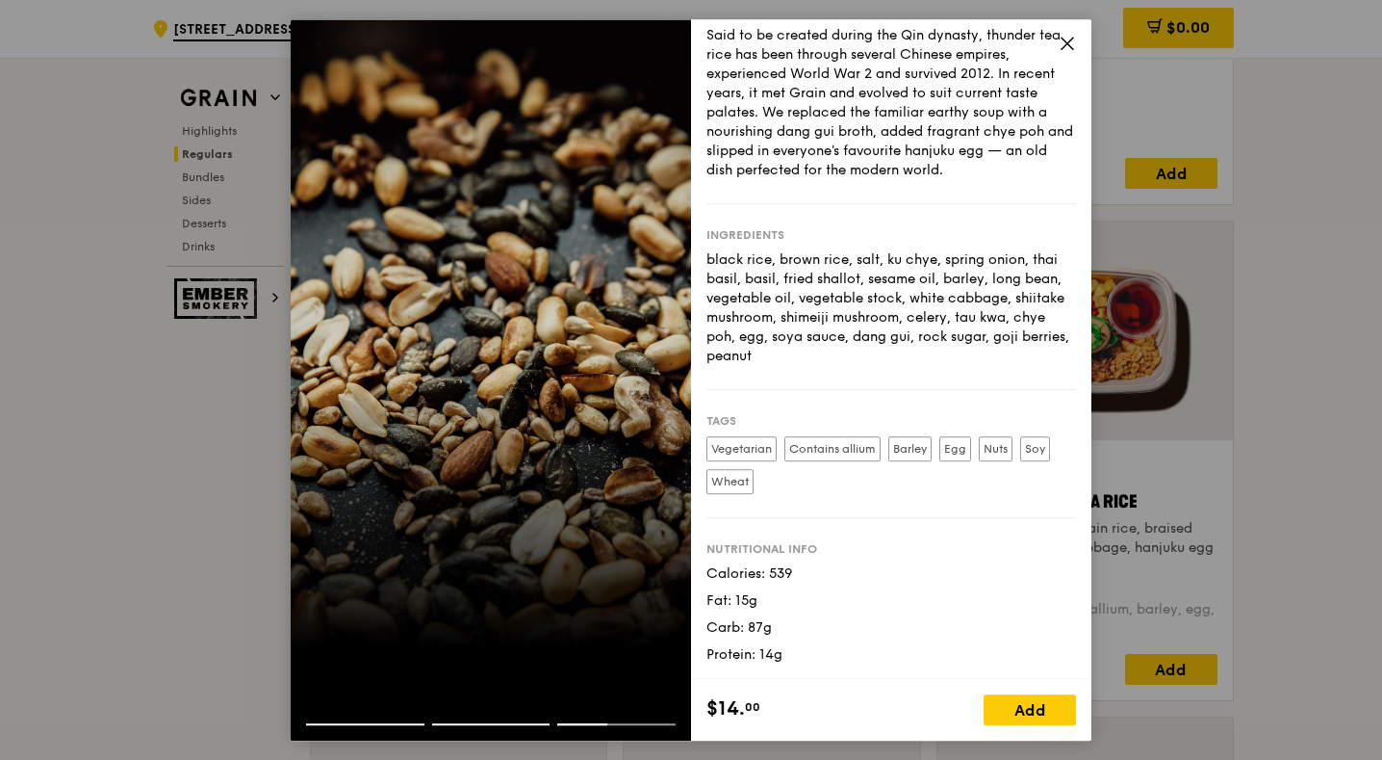
click at [1068, 48] on icon at bounding box center [1067, 43] width 17 height 17
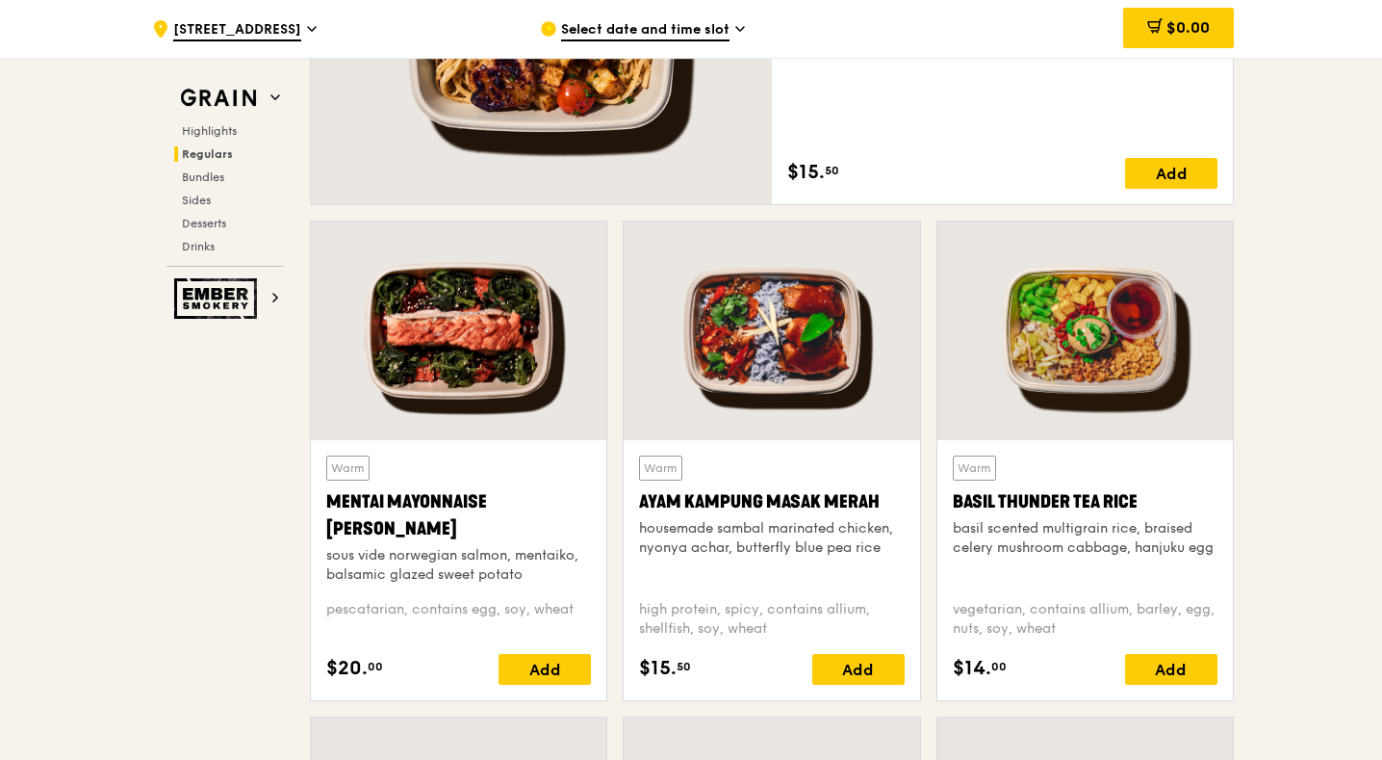
click at [493, 501] on div "Mentai Mayonnaise [PERSON_NAME]" at bounding box center [458, 515] width 265 height 54
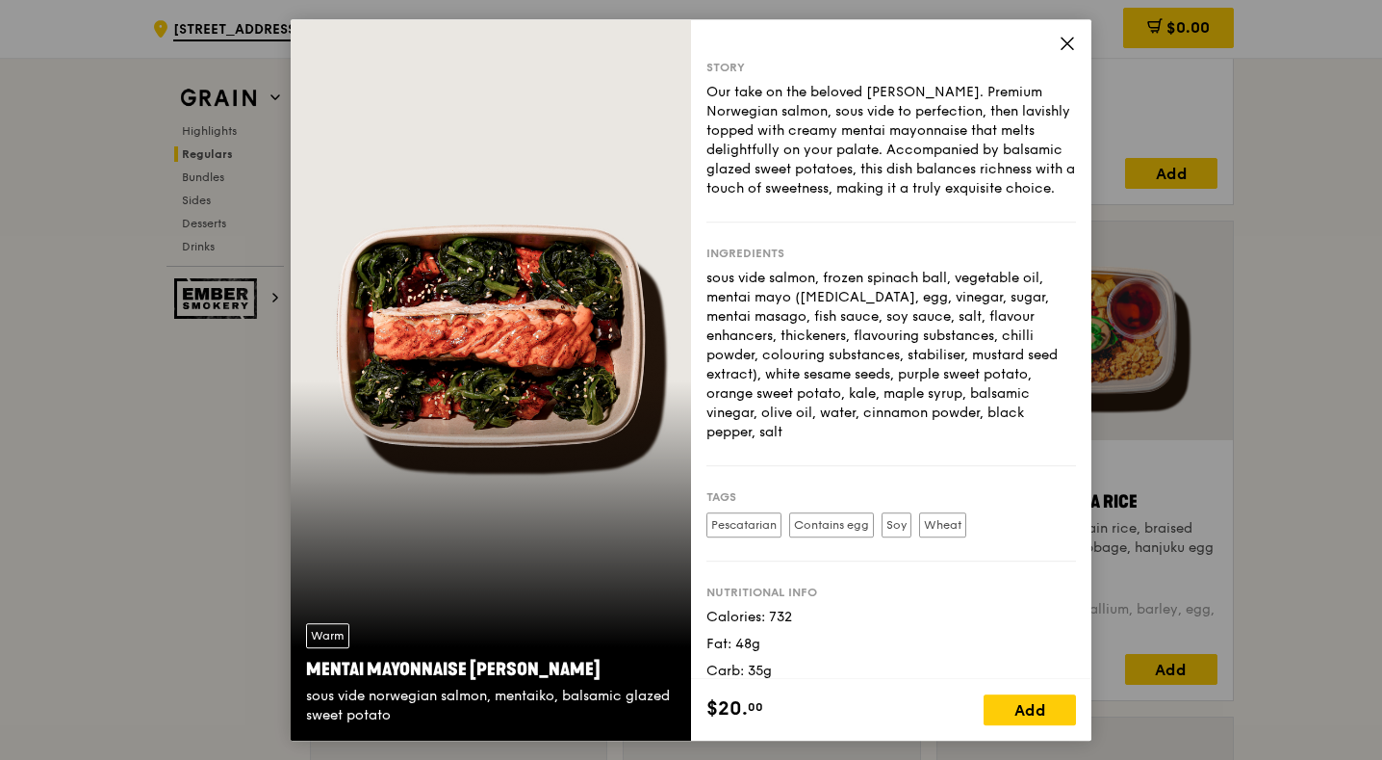
click at [1068, 43] on icon at bounding box center [1068, 44] width 12 height 12
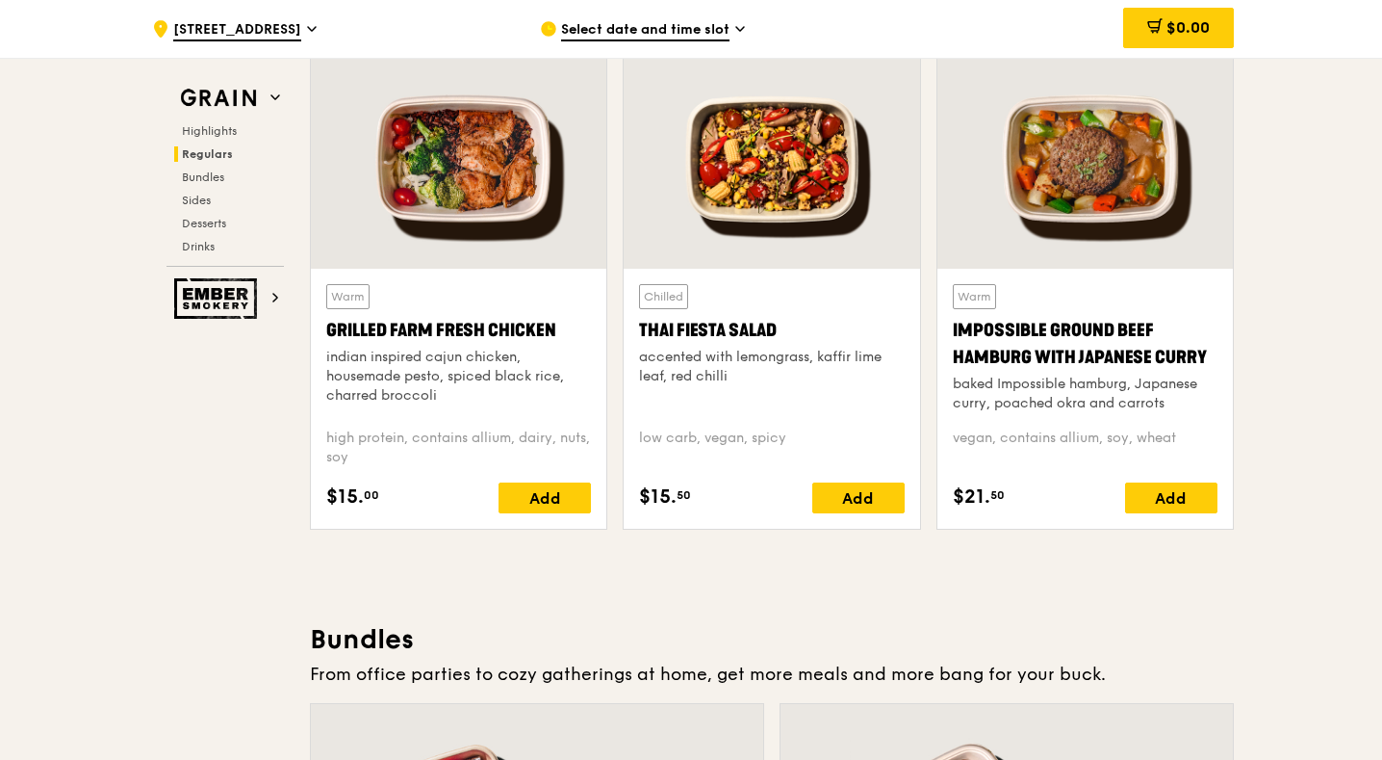
scroll to position [2287, 0]
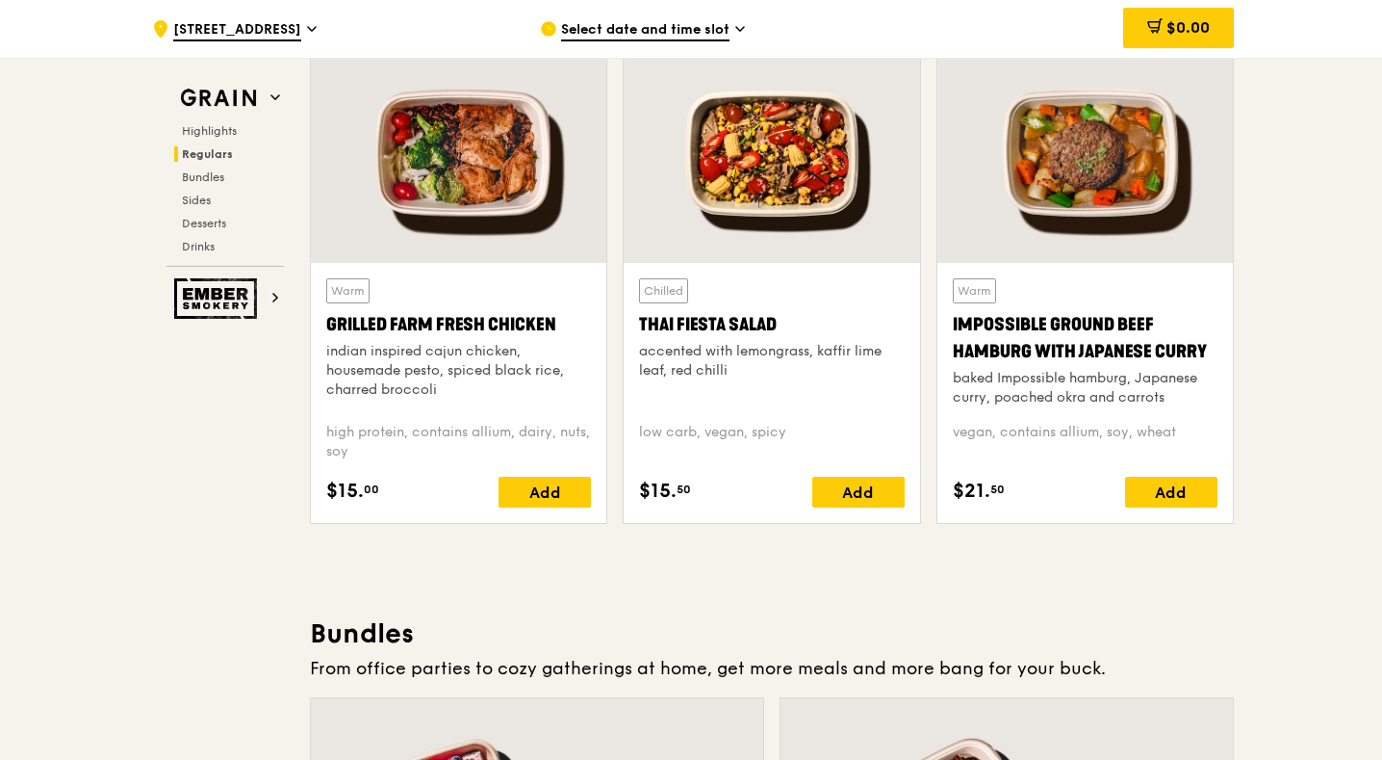
click at [824, 343] on div "accented with lemongrass, kaffir lime leaf, red chilli" at bounding box center [771, 361] width 265 height 39
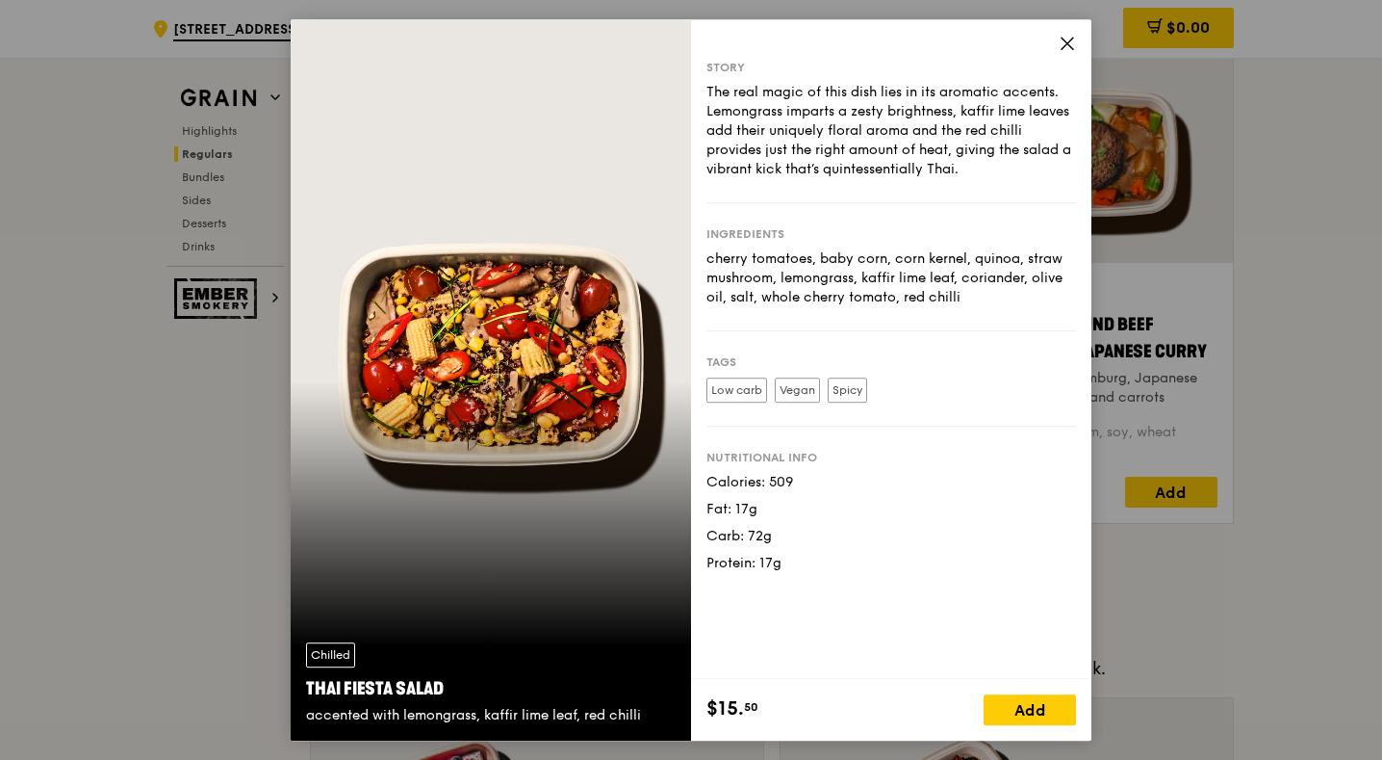
click at [1061, 41] on icon at bounding box center [1067, 43] width 17 height 17
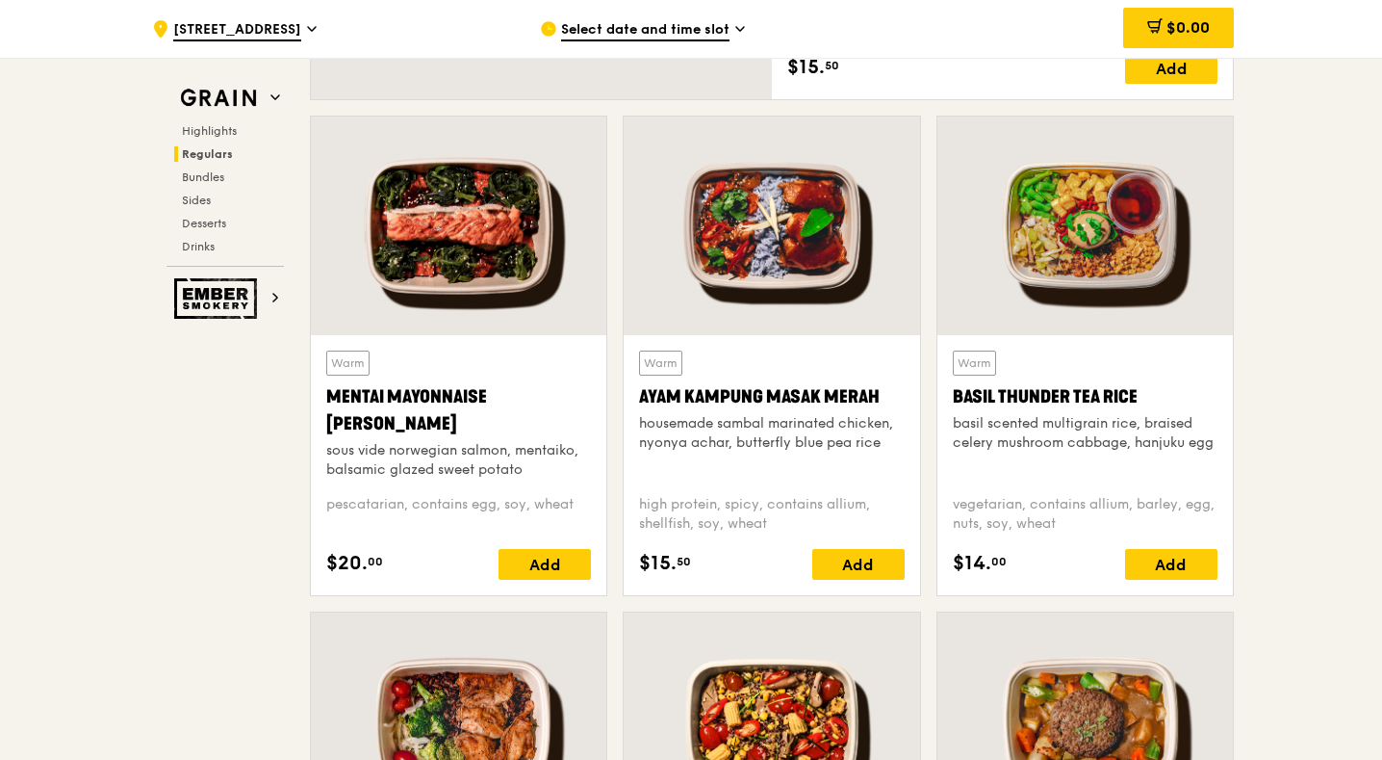
scroll to position [1744, 0]
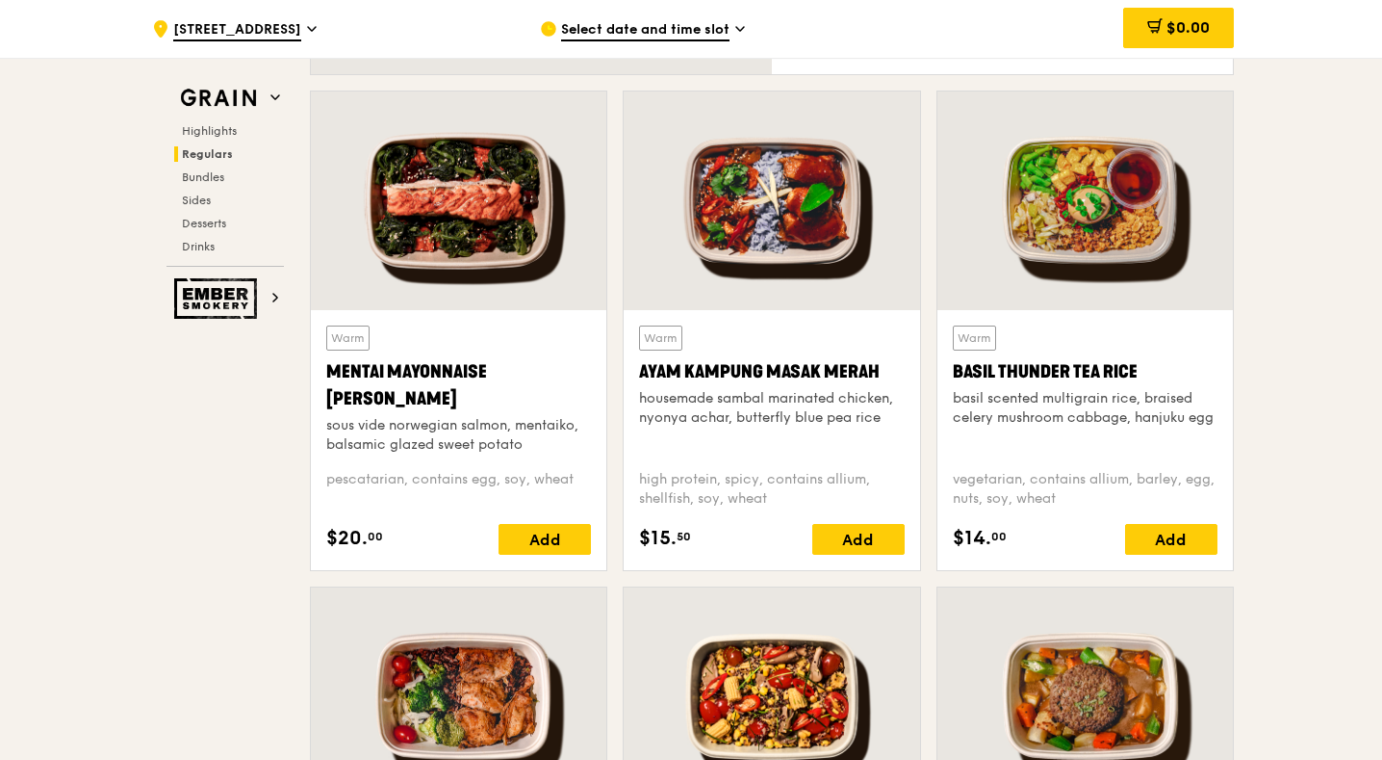
click at [1078, 361] on div "Basil Thunder Tea Rice" at bounding box center [1085, 371] width 265 height 27
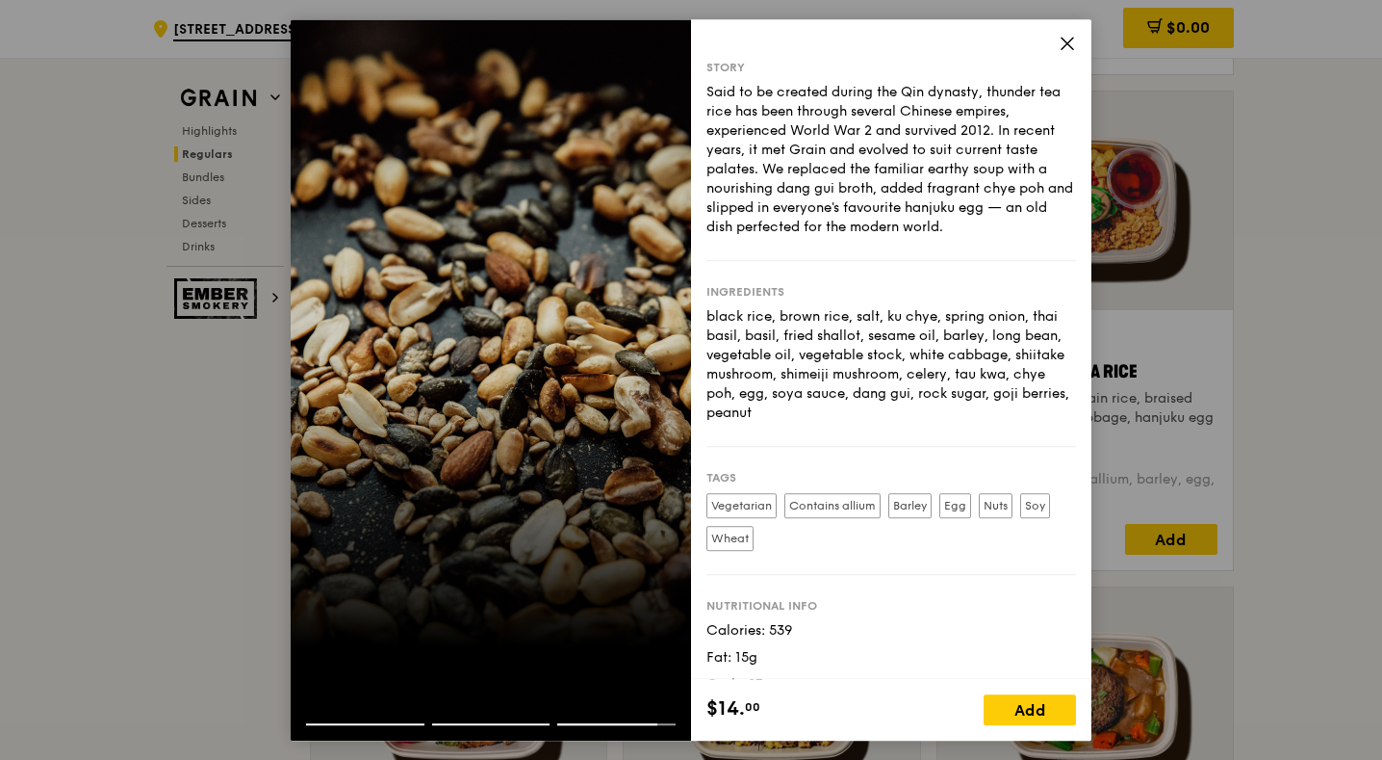
scroll to position [57, 0]
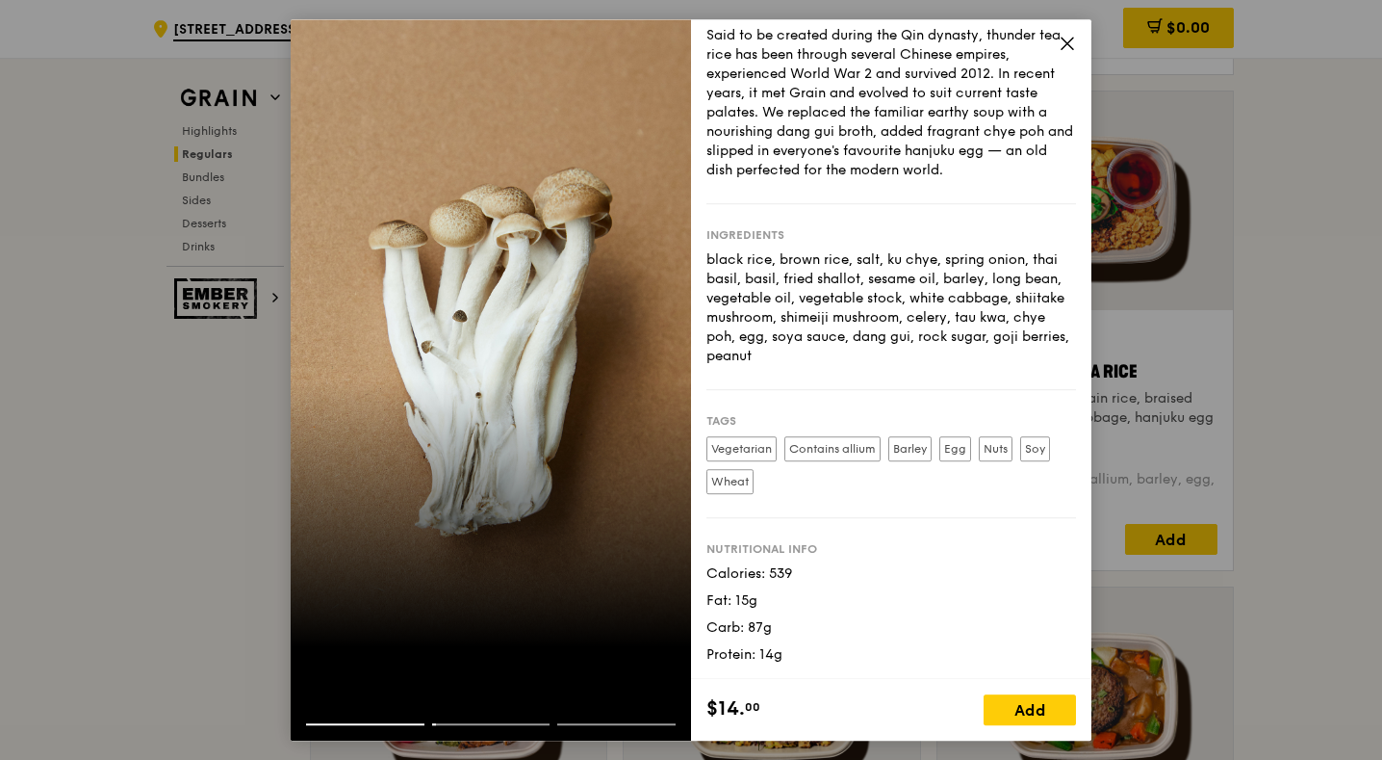
click at [1063, 47] on icon at bounding box center [1068, 44] width 12 height 12
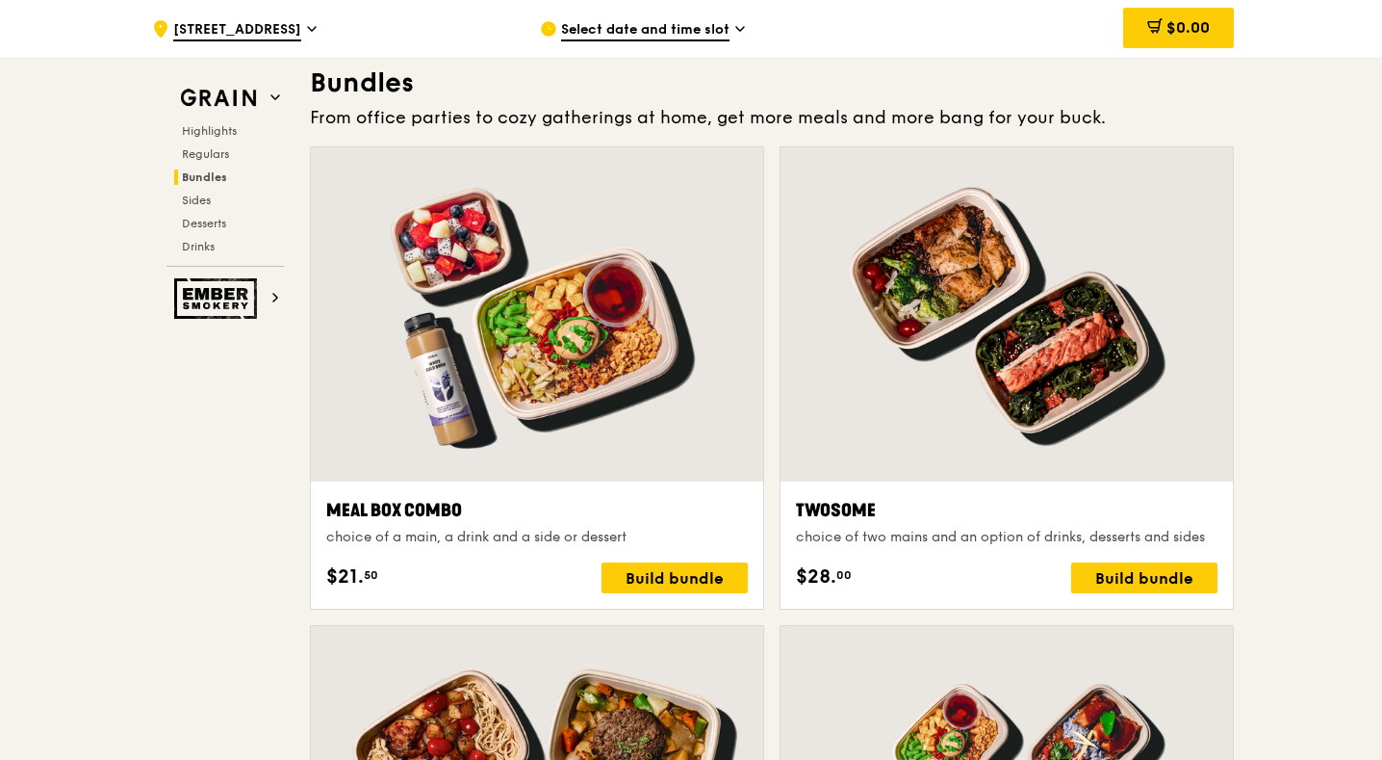
scroll to position [3163, 0]
